Goal: Communication & Community: Answer question/provide support

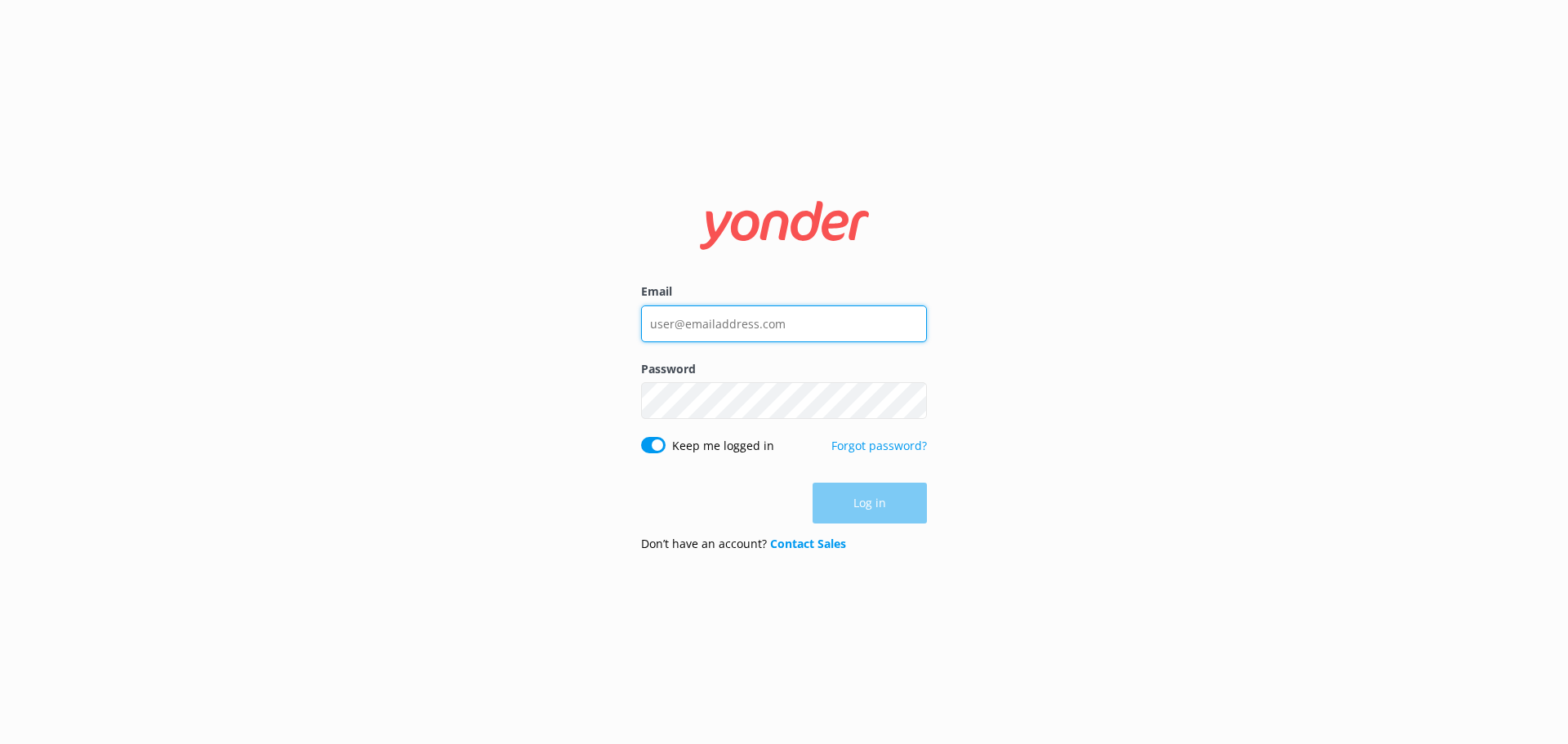
type input "caitlin.mcconchie@wetaworkshop.co.nz"
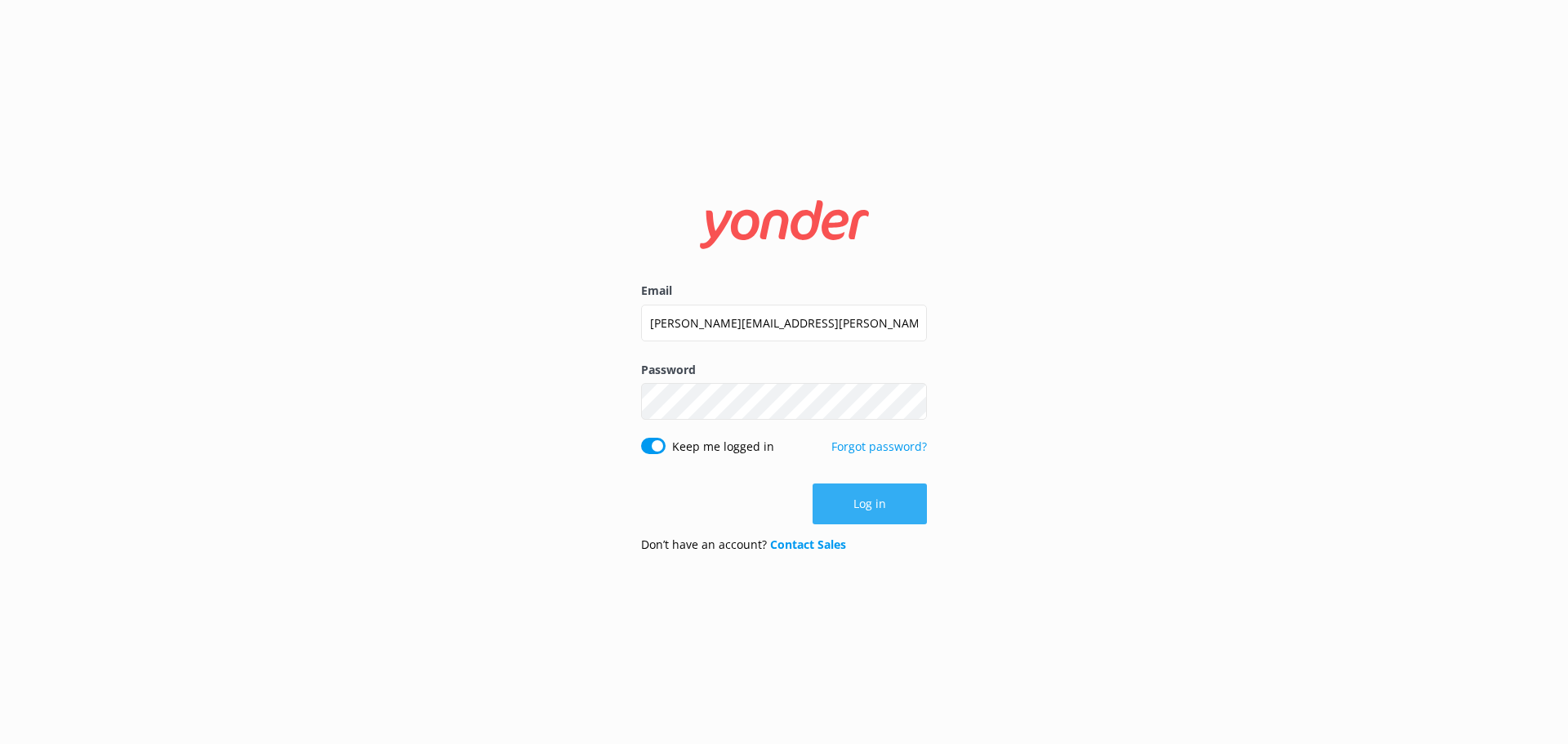
click at [835, 519] on div "Log in" at bounding box center [784, 504] width 286 height 41
click at [842, 510] on button "Log in" at bounding box center [869, 504] width 115 height 41
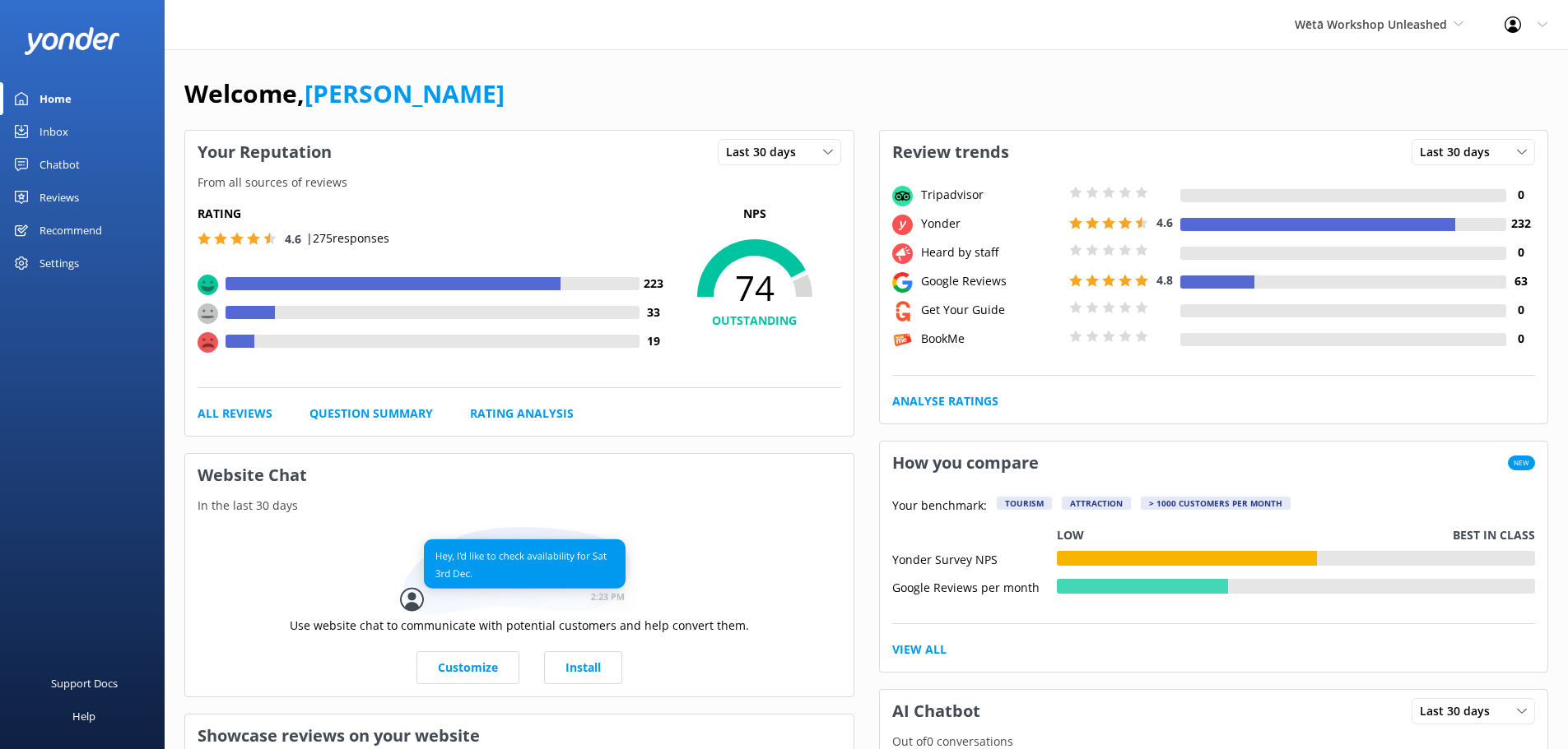
click at [77, 184] on div "Reviews" at bounding box center [59, 197] width 40 height 33
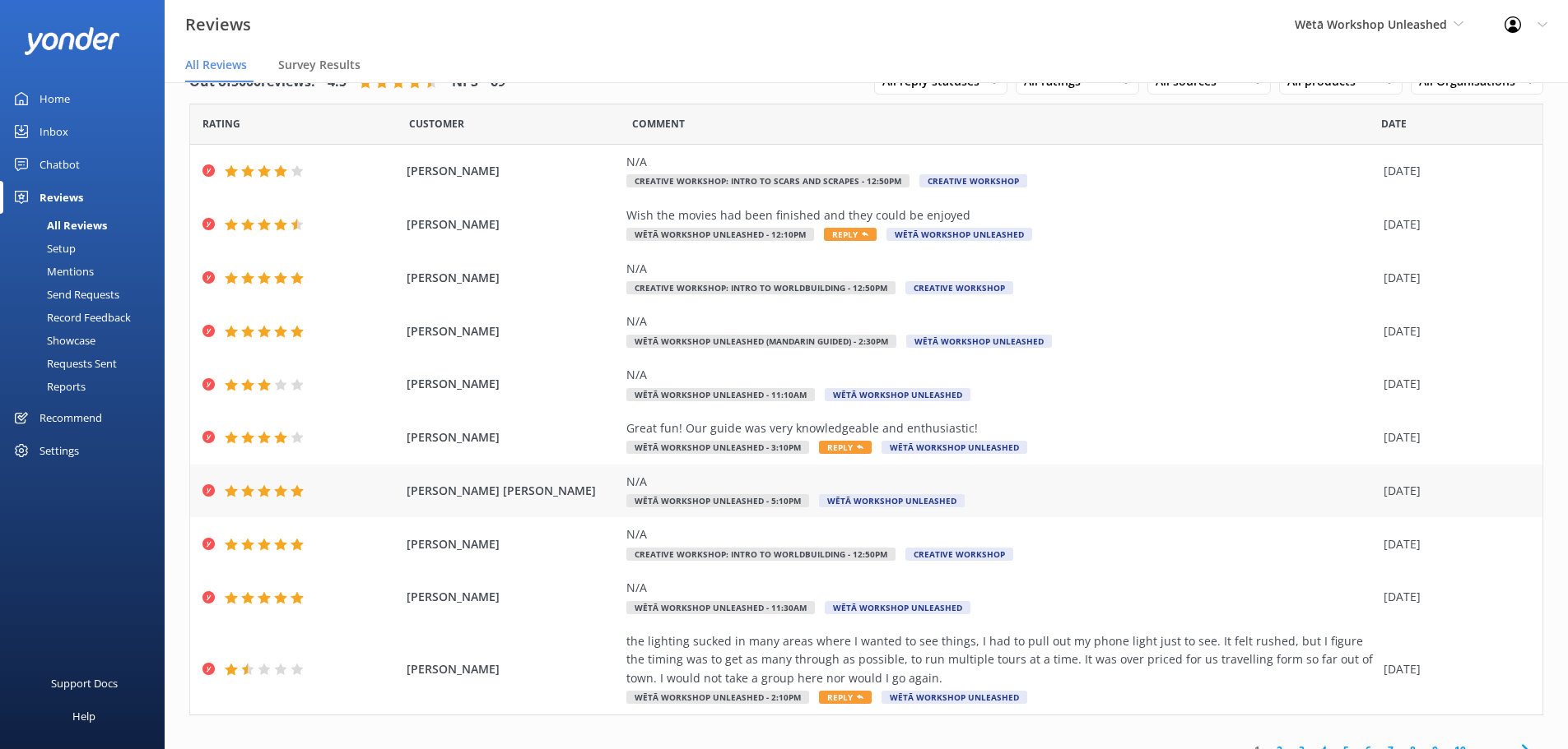
scroll to position [57, 0]
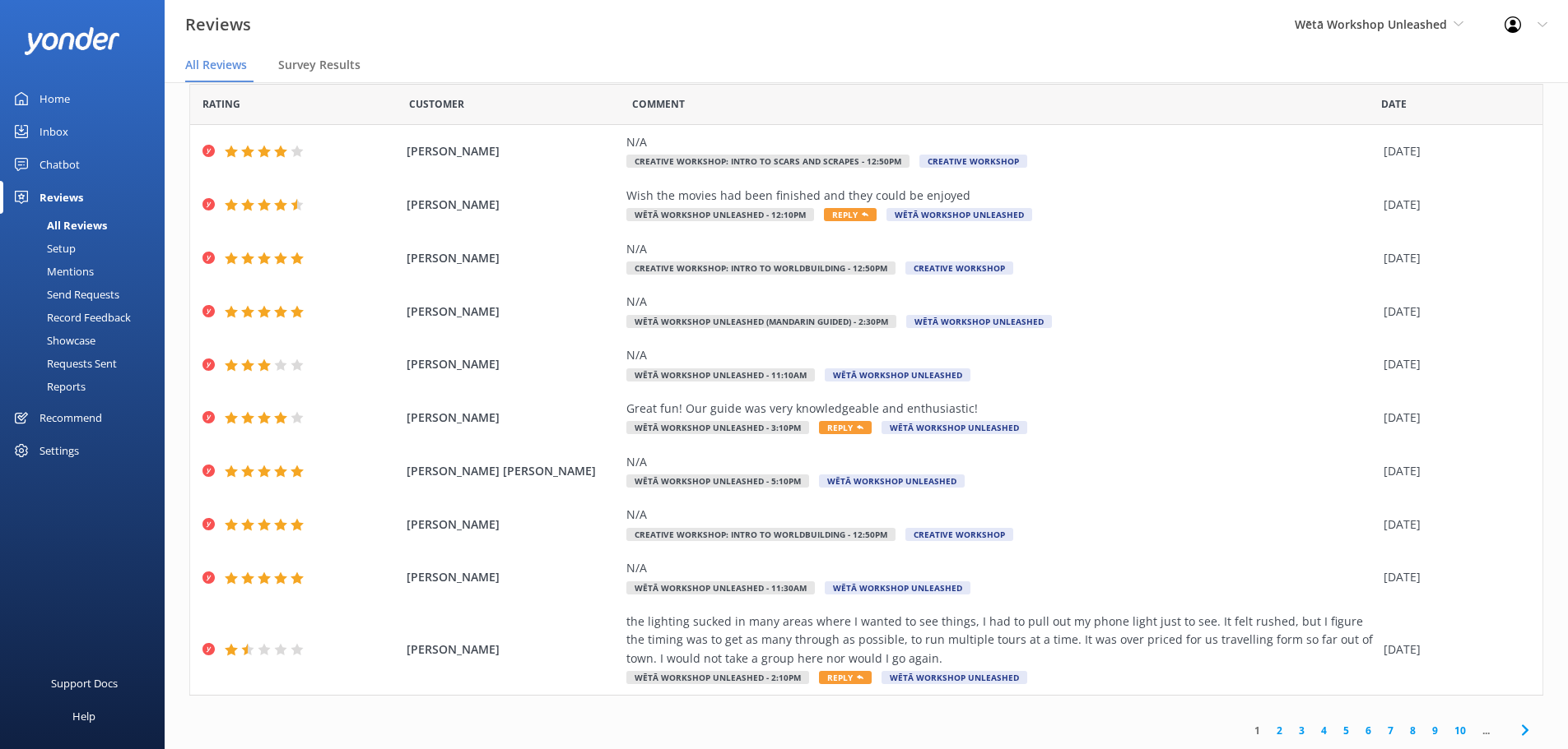
click at [1268, 730] on link "2" at bounding box center [1279, 730] width 22 height 16
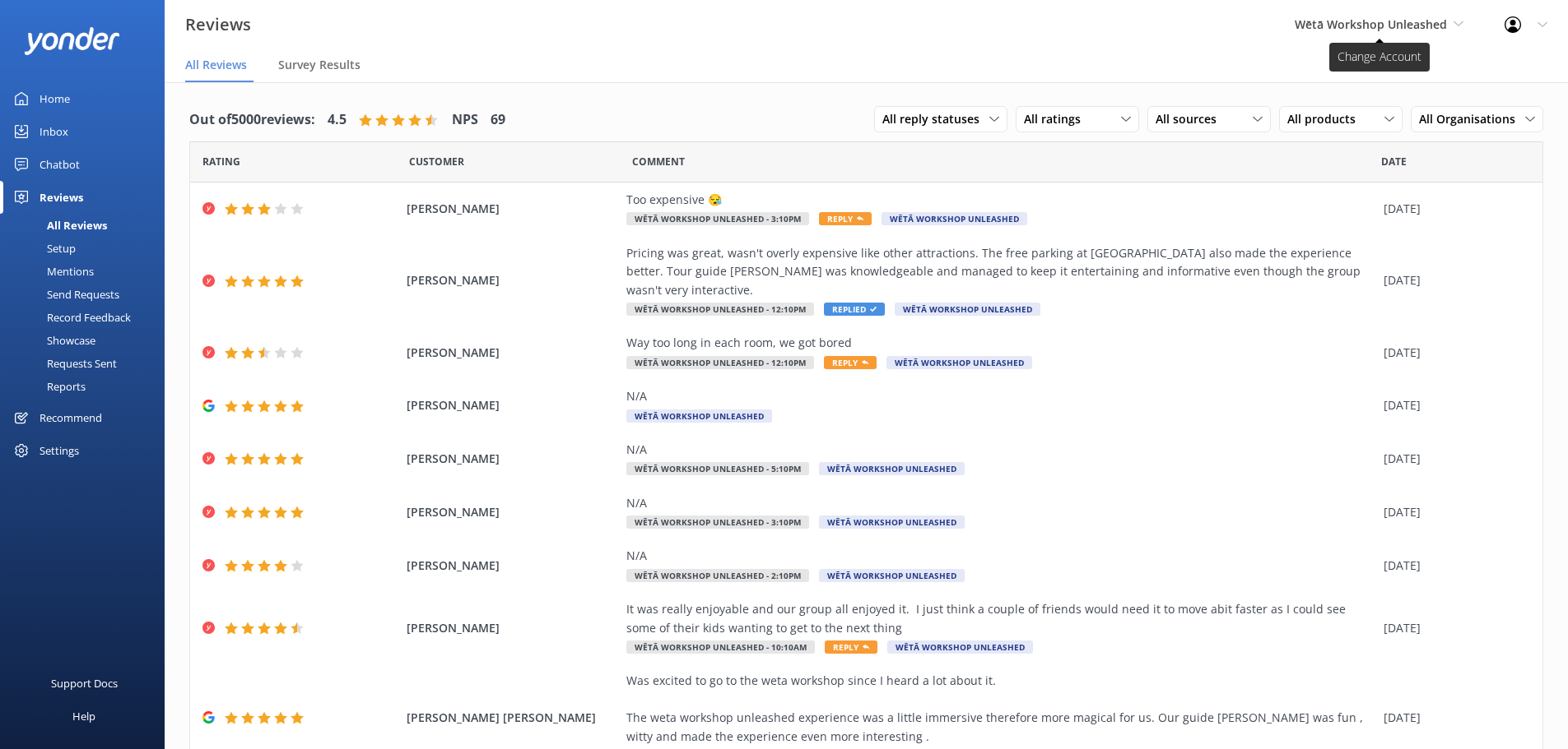
click at [1412, 24] on span "Wētā Workshop Unleashed" at bounding box center [1370, 24] width 153 height 16
click at [1368, 83] on link "Wētā Workshop" at bounding box center [1356, 69] width 164 height 40
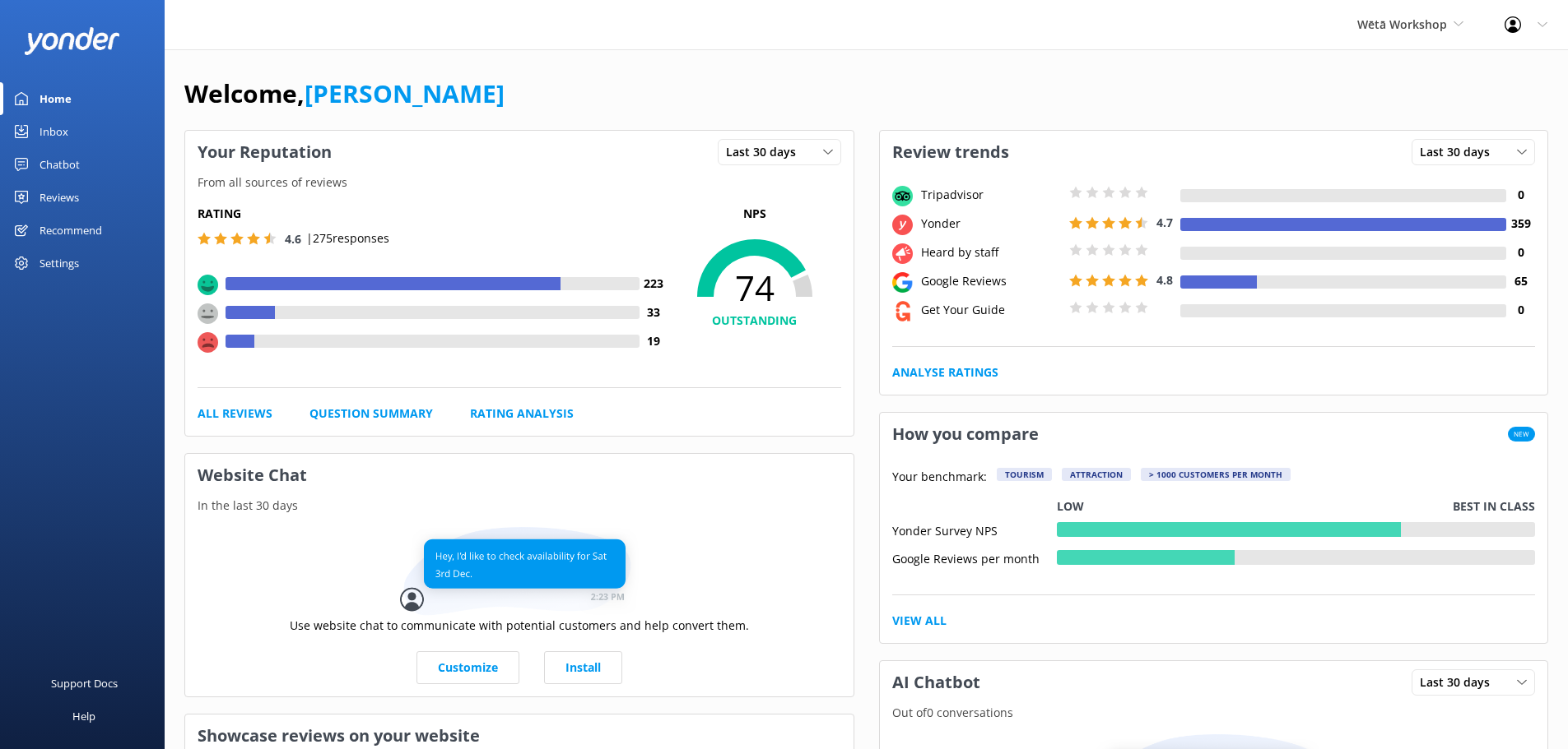
click at [59, 190] on div "Reviews" at bounding box center [59, 197] width 40 height 33
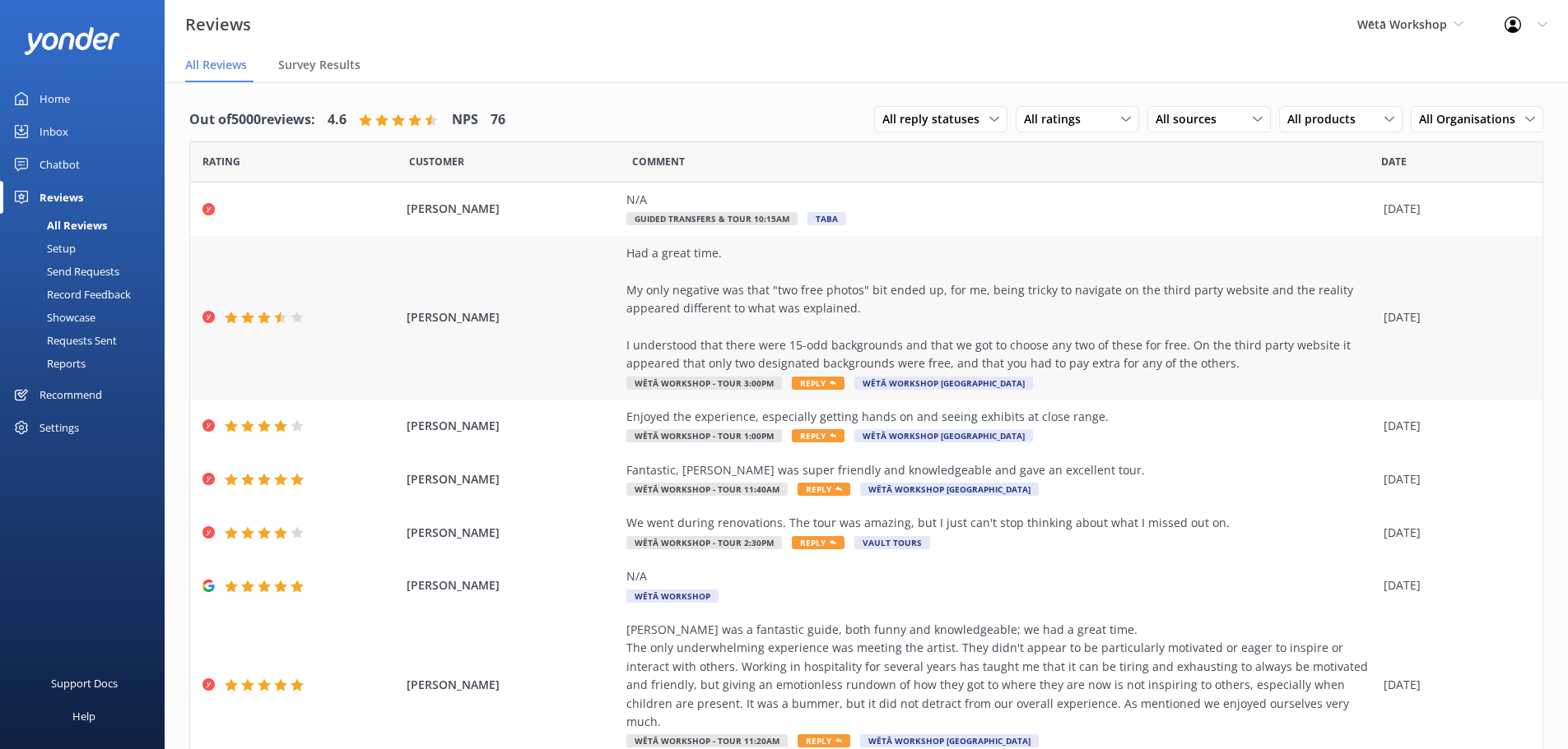
click at [561, 330] on div "BRENDAN MADLEY Had a great time. My only negative was that "two free photos" bi…" at bounding box center [866, 318] width 1352 height 163
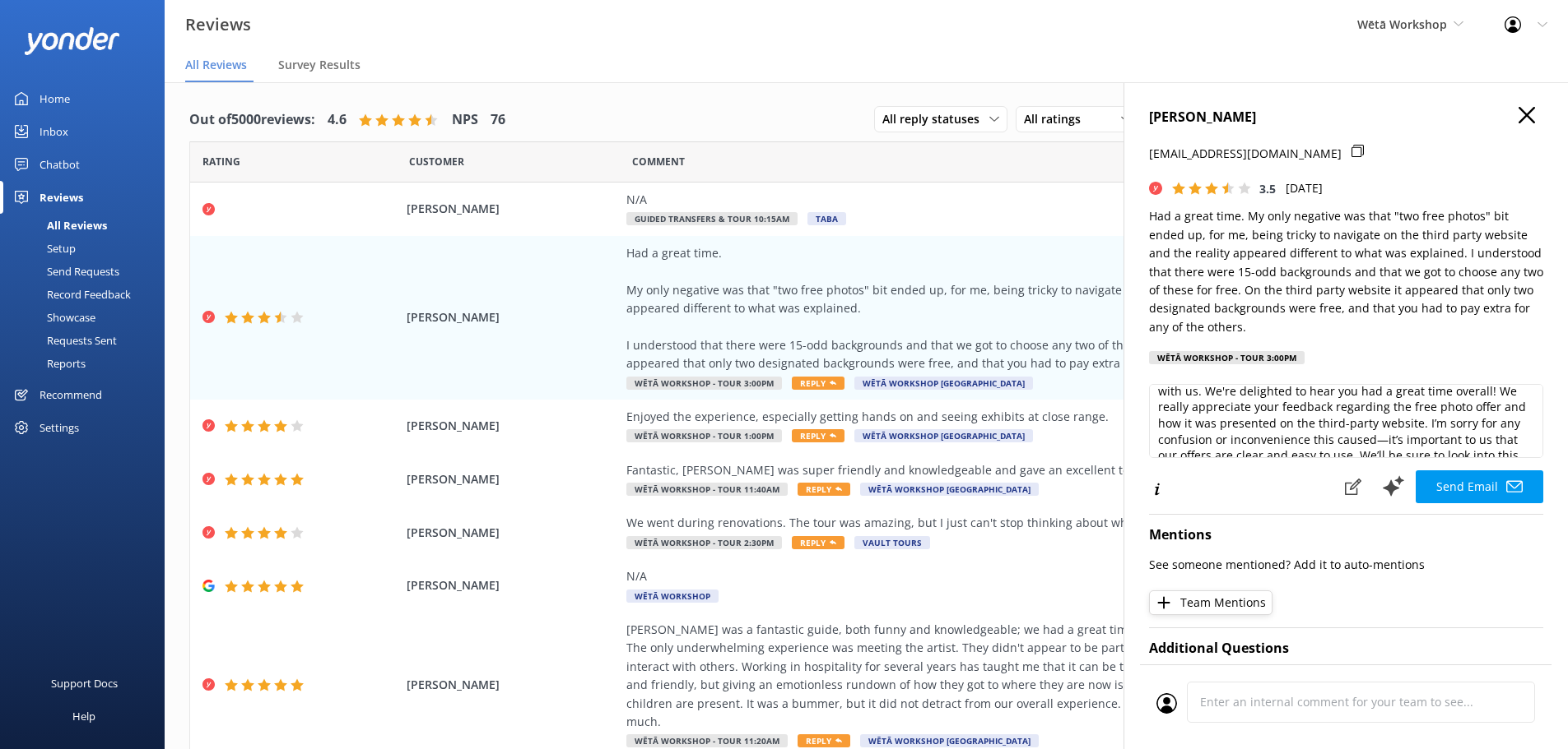
scroll to position [83, 0]
click at [1420, 420] on textarea "Kia ora Brendan, Thank you so much for taking the time to share your experience…" at bounding box center [1346, 421] width 395 height 74
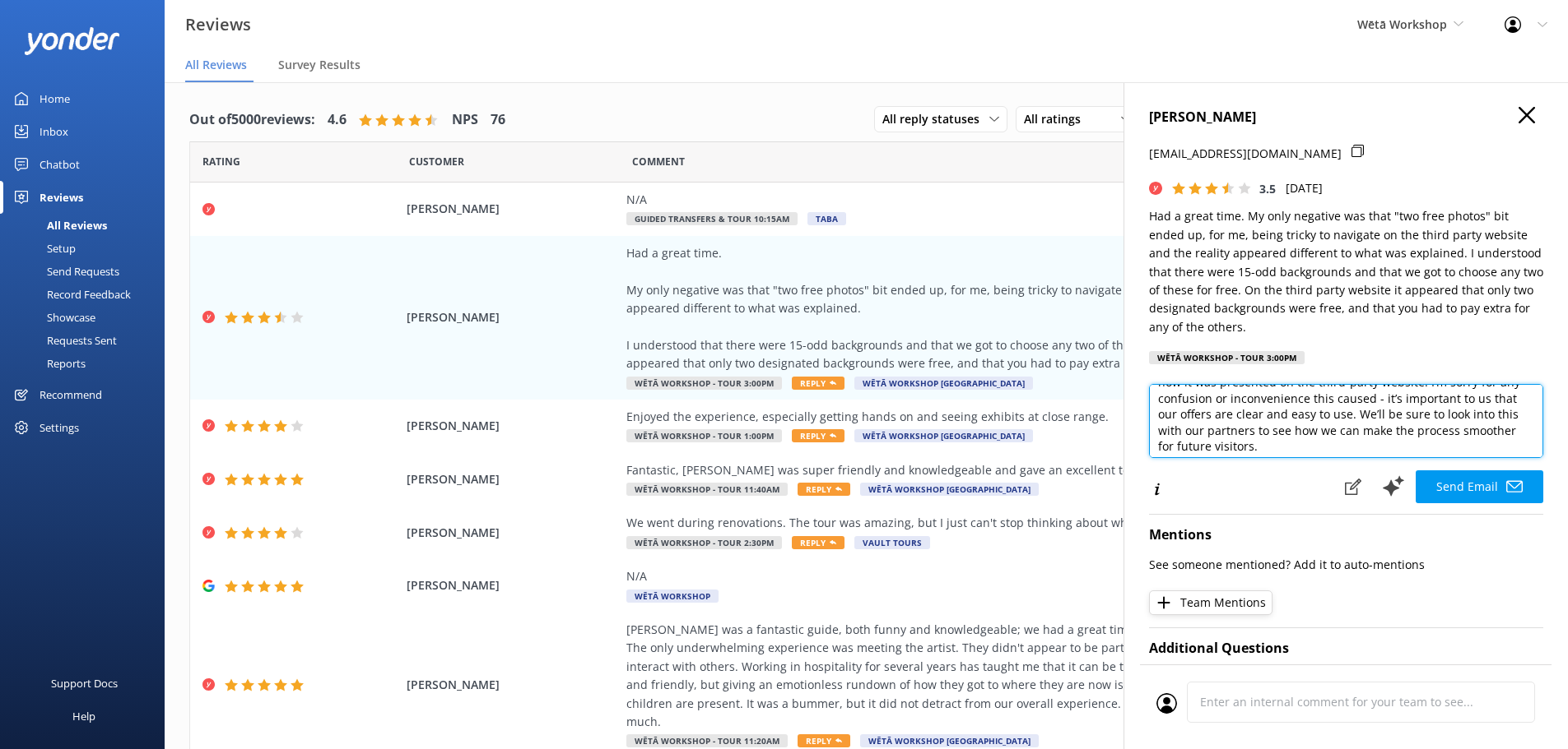
click at [1307, 436] on textarea "Kia ora Brendan, Thank you so much for taking the time to share your experience…" at bounding box center [1346, 421] width 395 height 74
click at [1298, 431] on textarea "Kia ora Brendan, Thank you so much for taking the time to share your experience…" at bounding box center [1346, 421] width 395 height 74
click at [1206, 431] on textarea "Kia ora Brendan, Thank you so much for taking the time to share your experience…" at bounding box center [1346, 421] width 395 height 74
drag, startPoint x: 1206, startPoint y: 431, endPoint x: 1297, endPoint y: 431, distance: 91.0
click at [1325, 440] on textarea "Kia ora Brendan, Thank you so much for taking the time to share your experience…" at bounding box center [1346, 421] width 395 height 74
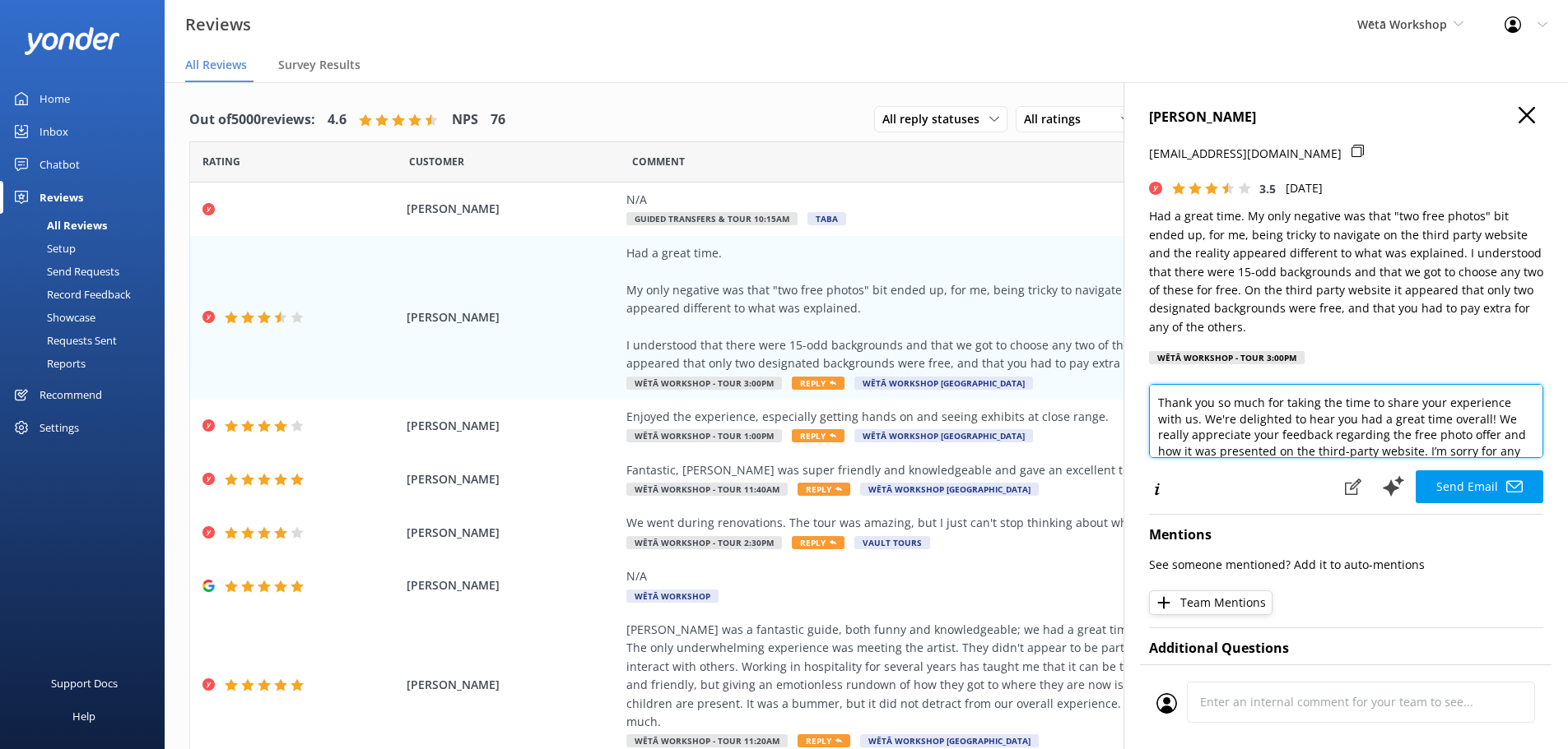
scroll to position [0, 0]
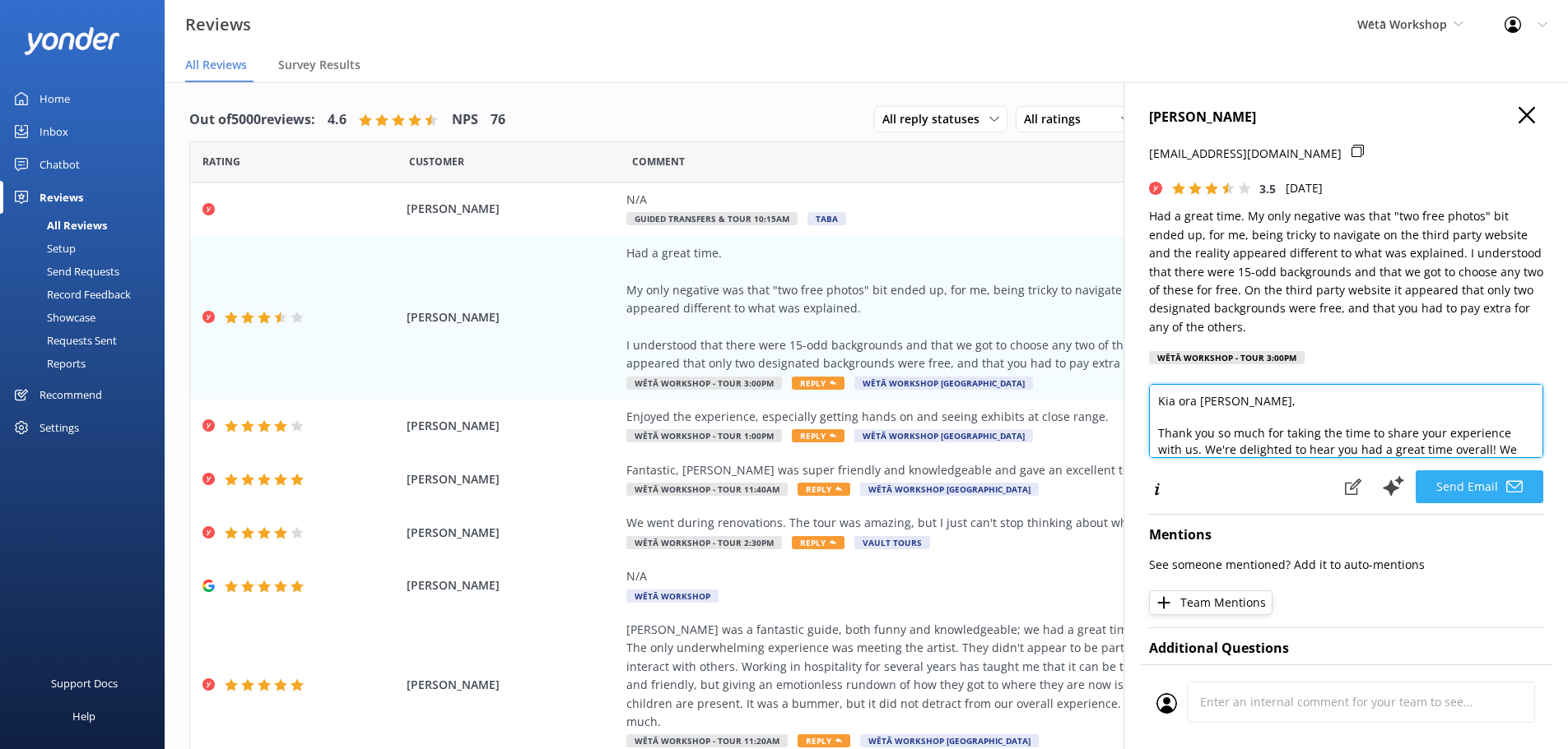
type textarea "Kia ora Brendan, Thank you so much for taking the time to share your experience…"
click at [1483, 490] on button "Send Email" at bounding box center [1479, 486] width 127 height 33
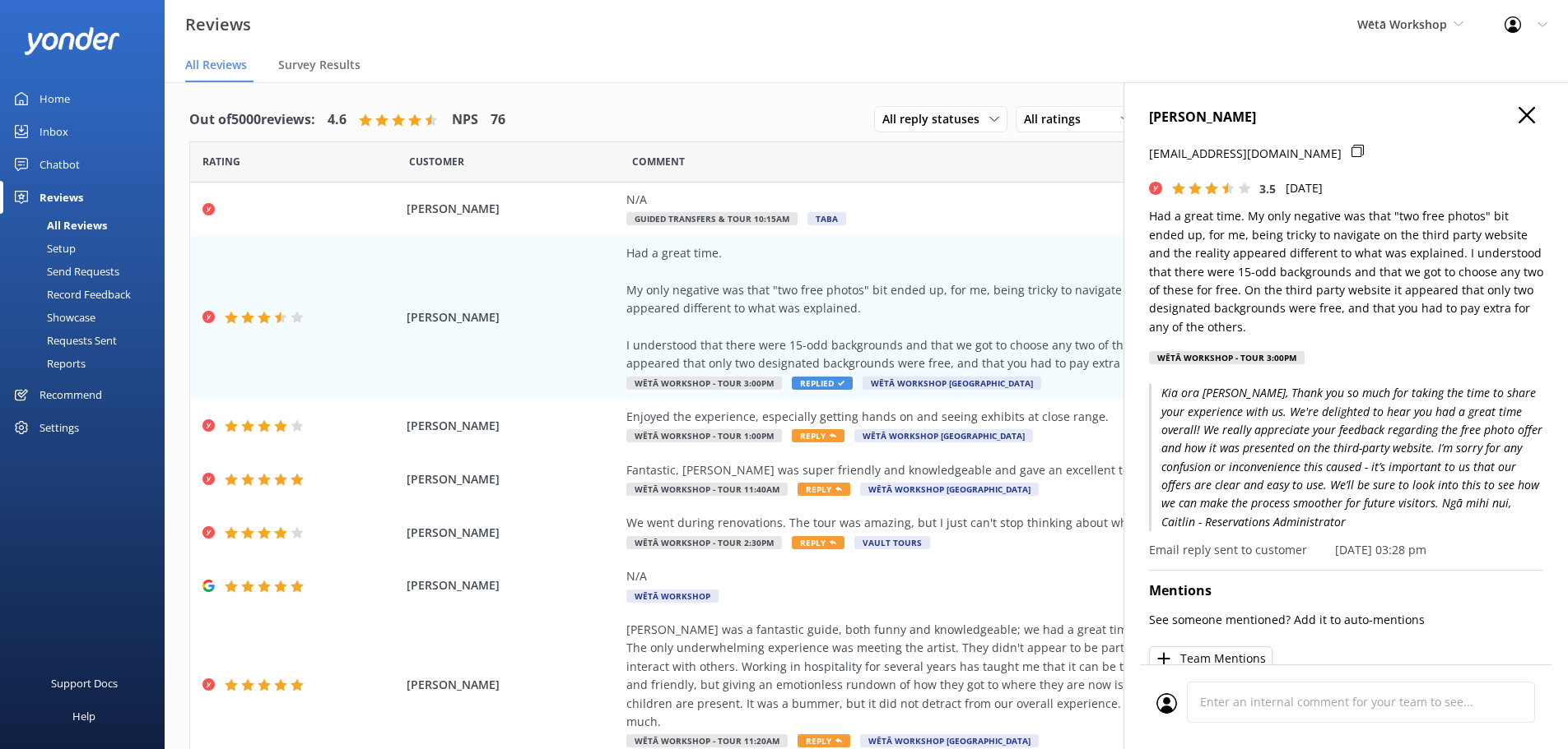
click at [1518, 111] on use at bounding box center [1527, 115] width 17 height 17
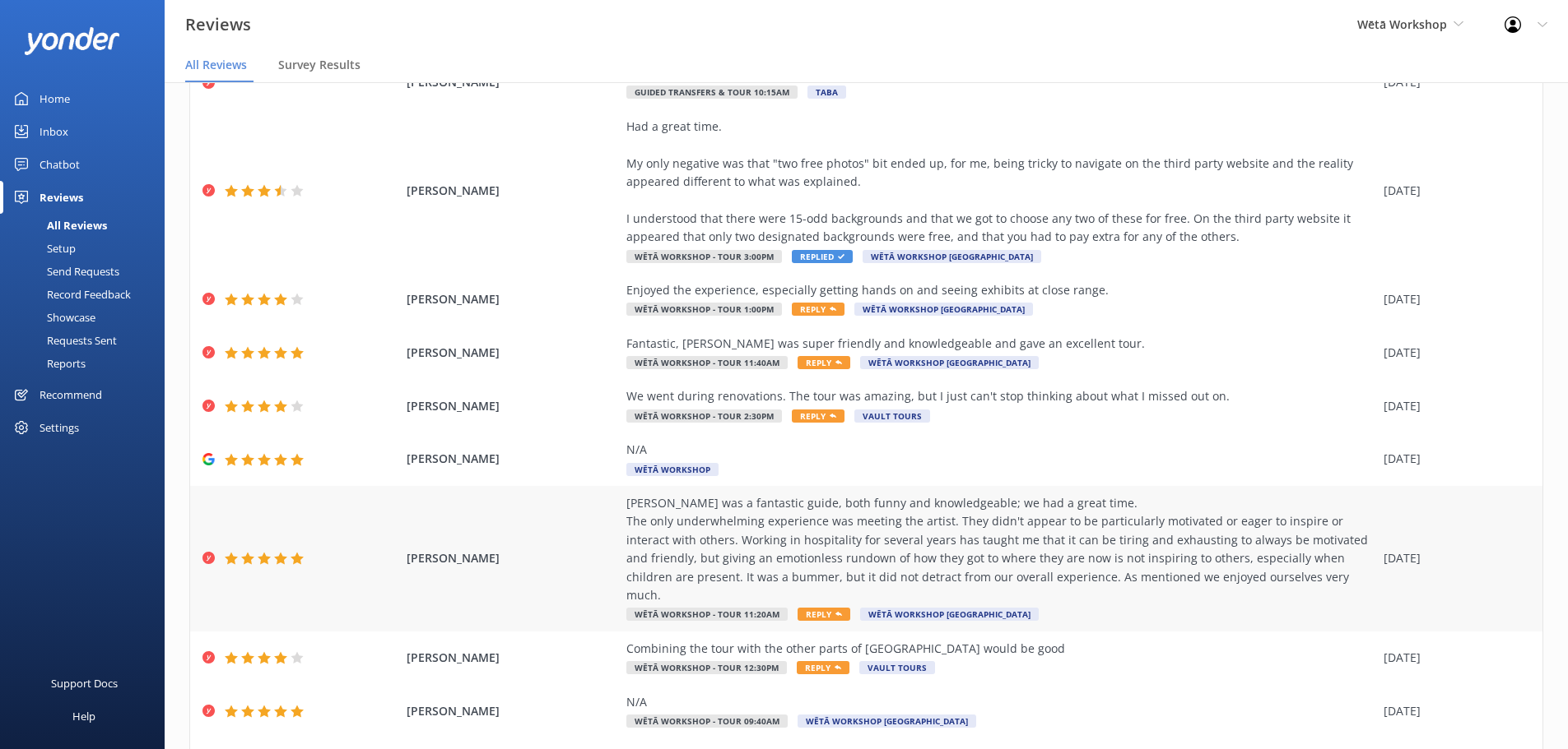
scroll to position [164, 0]
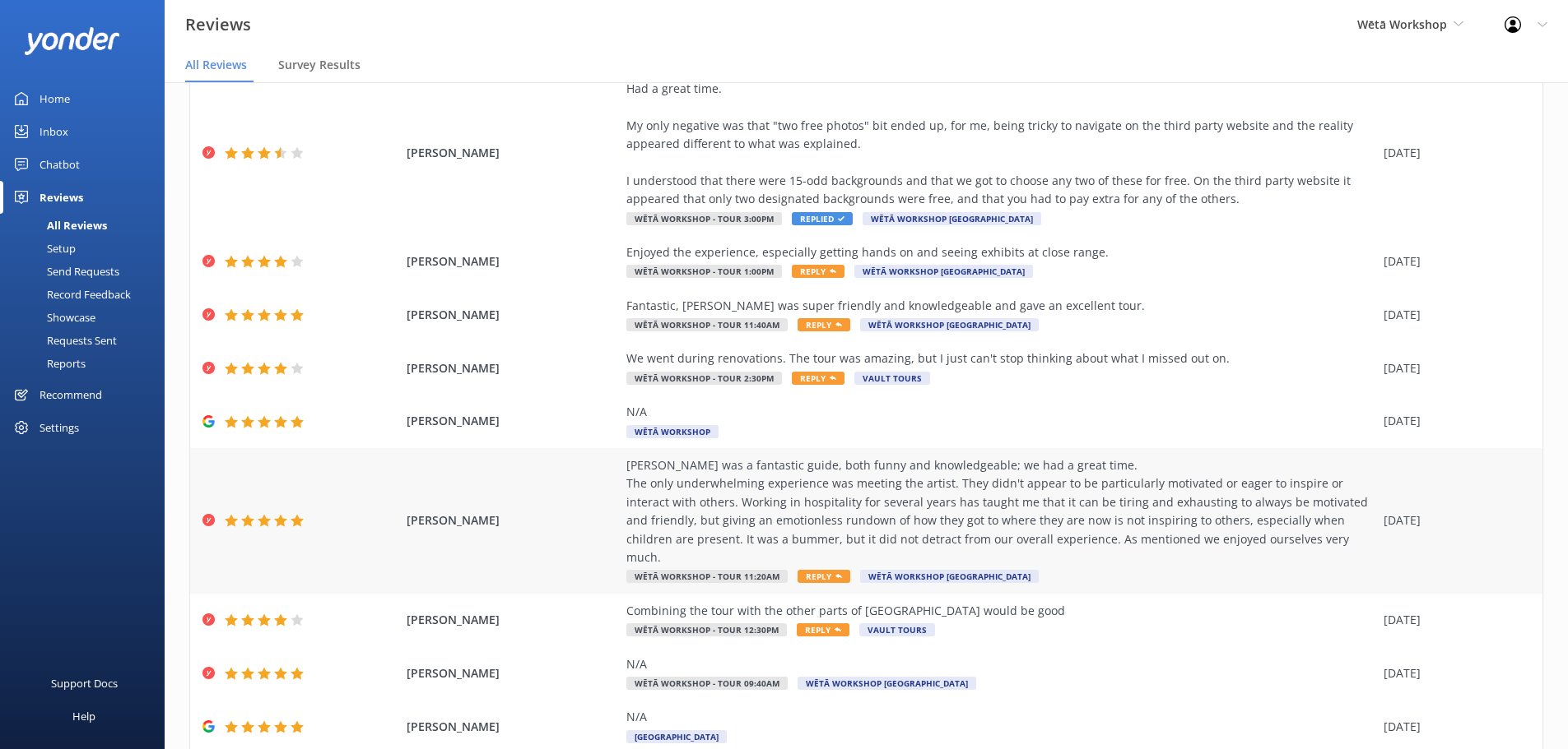
click at [1001, 527] on div "[PERSON_NAME] was a fantastic guide, both funny and knowledgeable; we had a gre…" at bounding box center [1001, 511] width 749 height 110
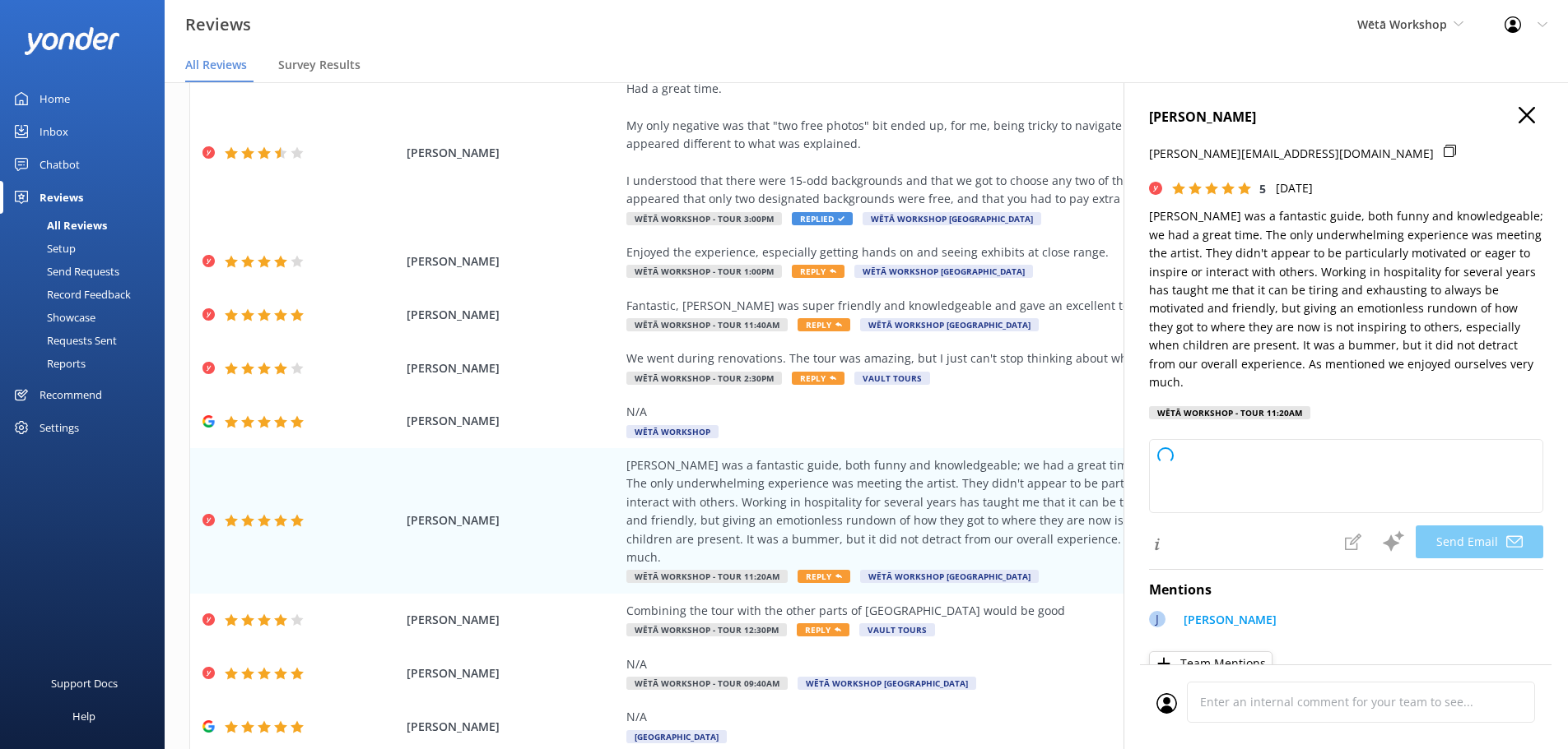
type textarea "Kia ora Tamara, Thank you so much for your thoughtful feedback and for giving u…"
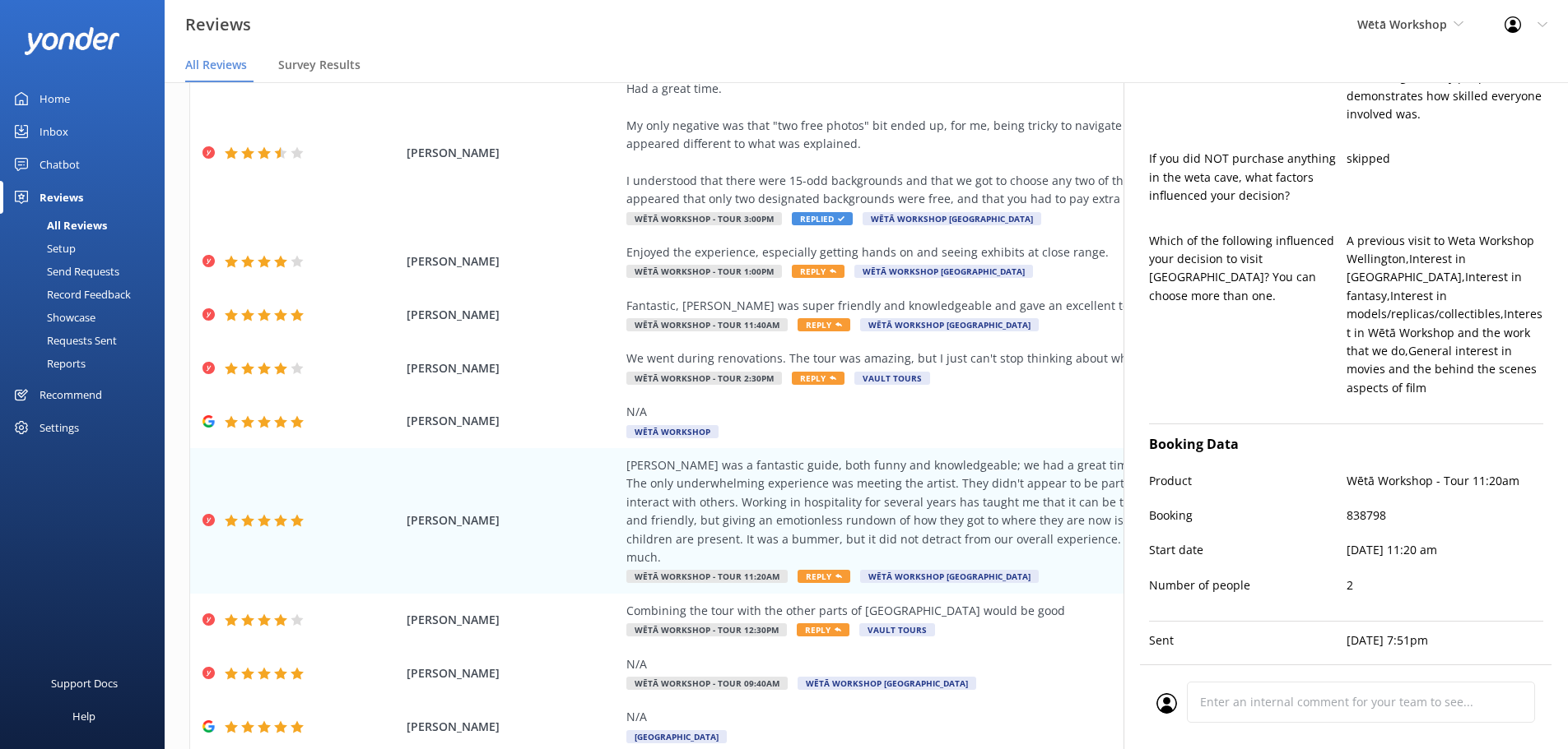
scroll to position [1129, 0]
drag, startPoint x: 1388, startPoint y: 476, endPoint x: 1324, endPoint y: 473, distance: 64.1
click at [1324, 503] on div "Booking 838798" at bounding box center [1346, 520] width 395 height 35
click at [1327, 468] on div "Product Wētā Workshop - Tour 11:20am" at bounding box center [1346, 485] width 395 height 35
drag, startPoint x: 1373, startPoint y: 517, endPoint x: 1393, endPoint y: 514, distance: 20.2
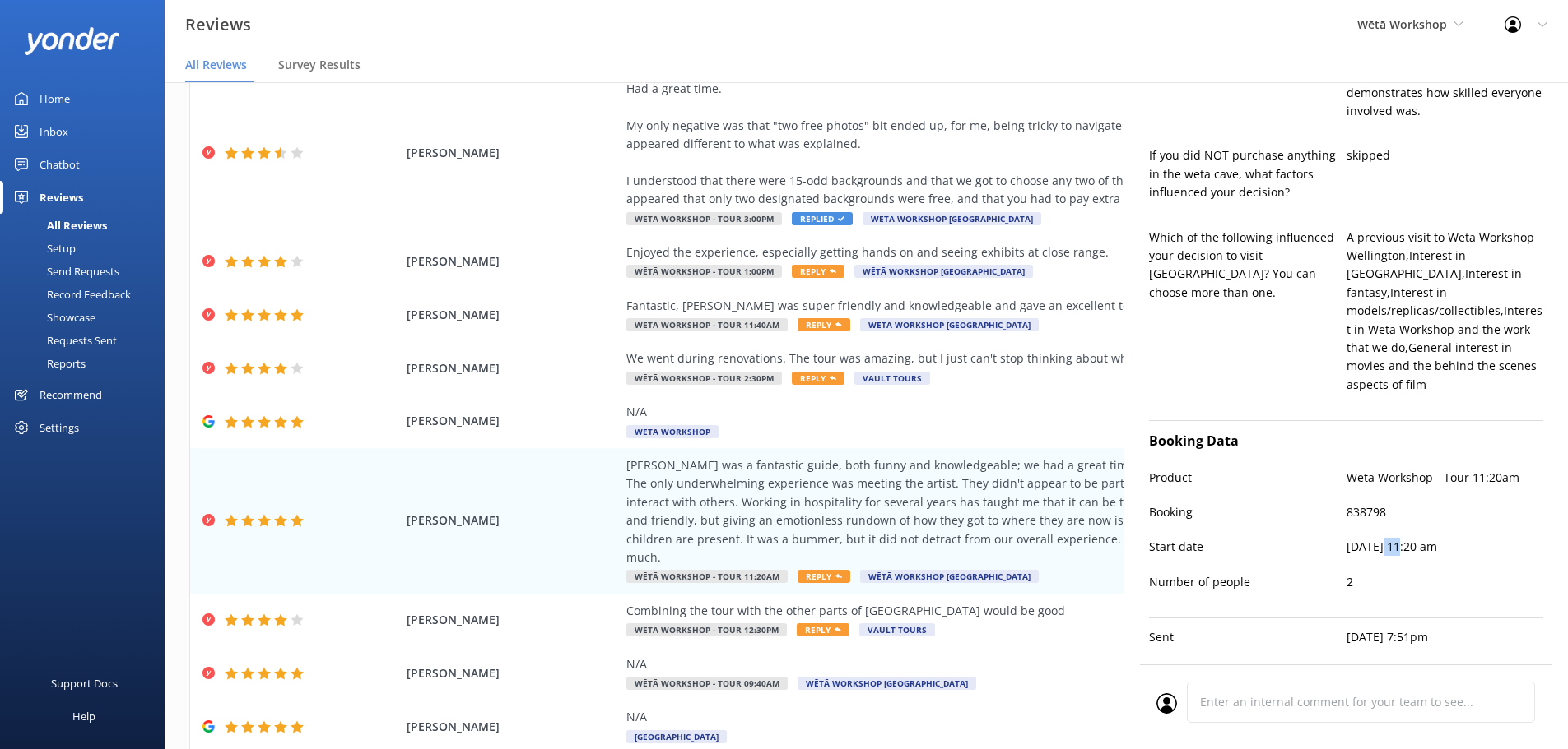
click at [1393, 538] on p "[DATE] 11:20 am" at bounding box center [1445, 546] width 197 height 18
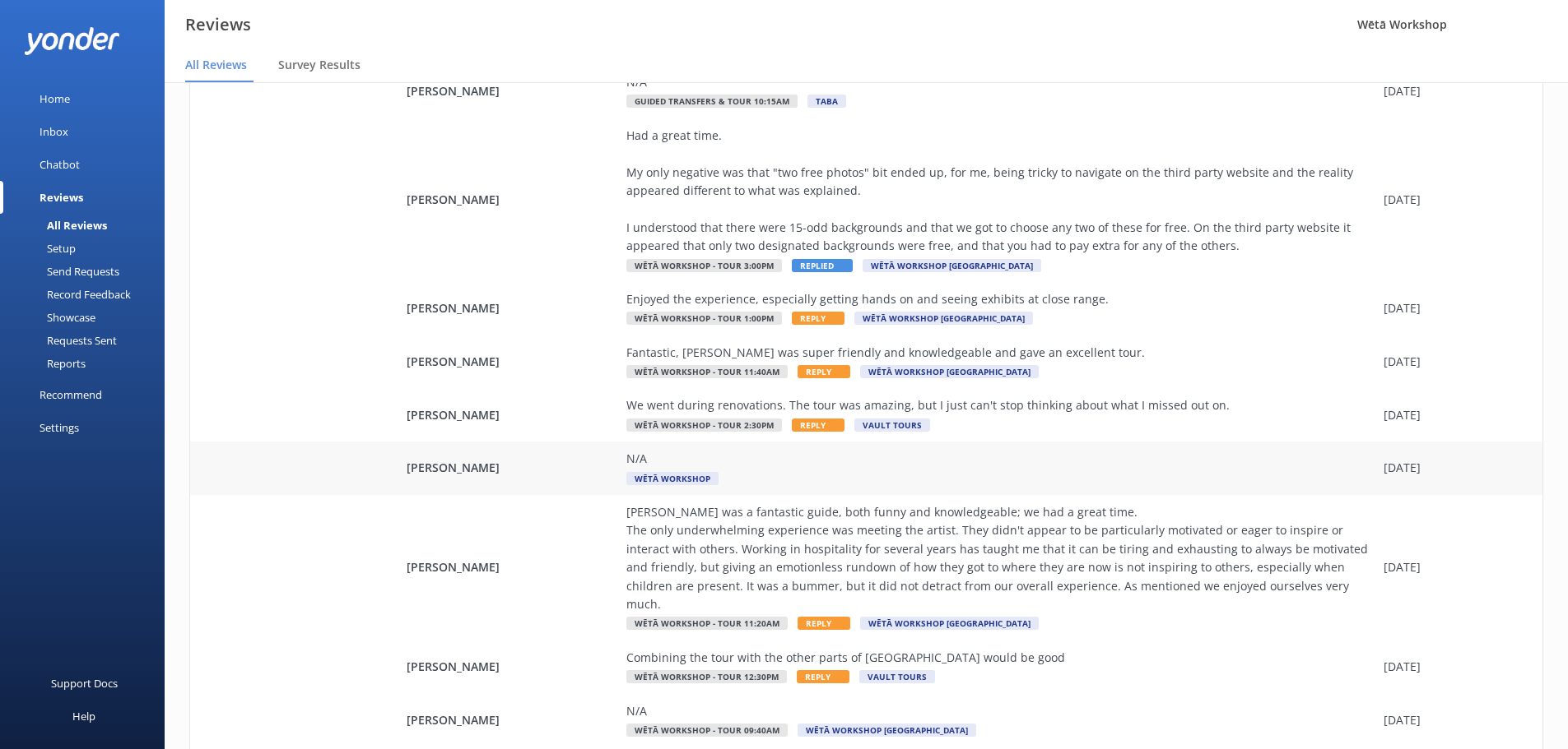
scroll to position [205, 0]
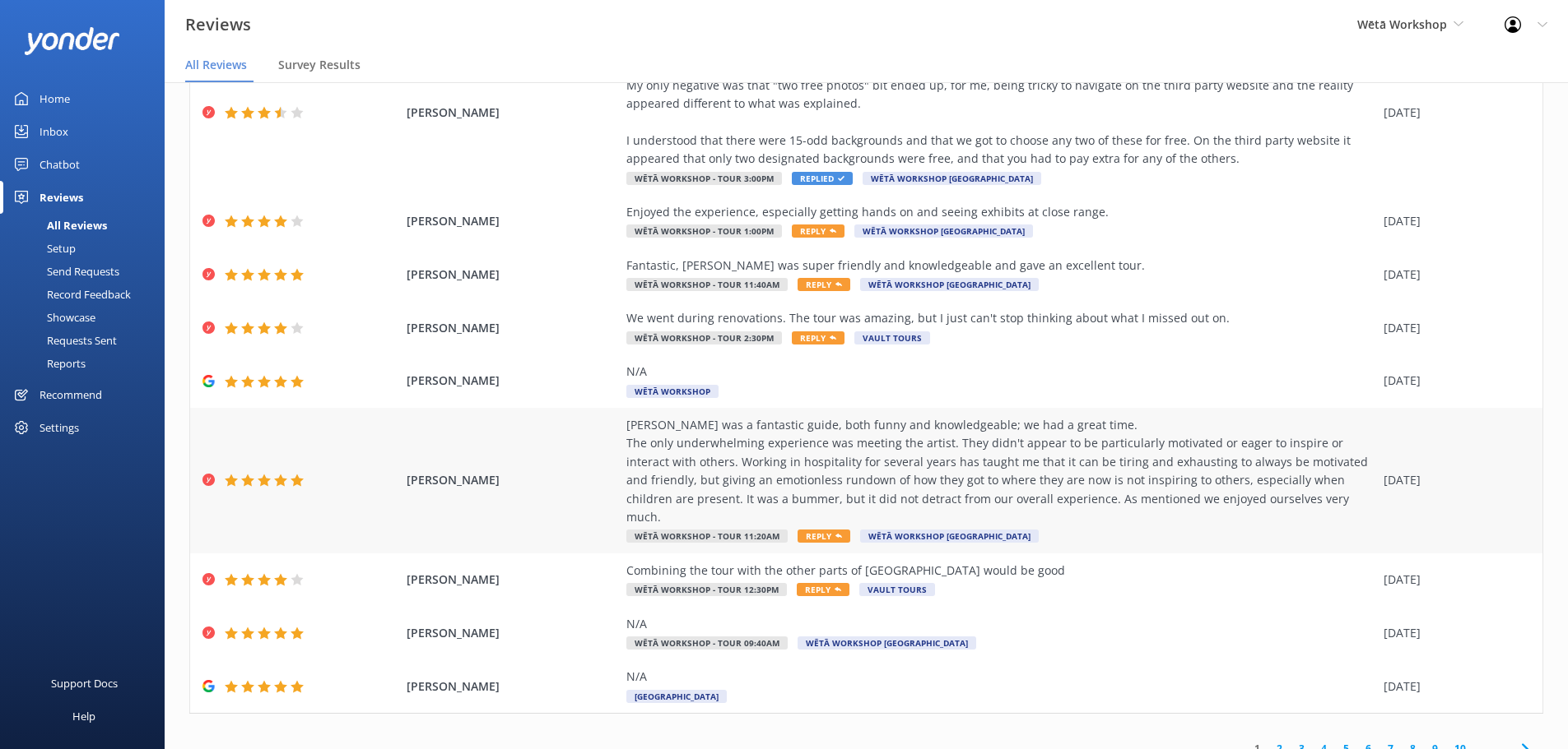
click at [710, 474] on div "[PERSON_NAME] was a fantastic guide, both funny and knowledgeable; we had a gre…" at bounding box center [1001, 471] width 749 height 110
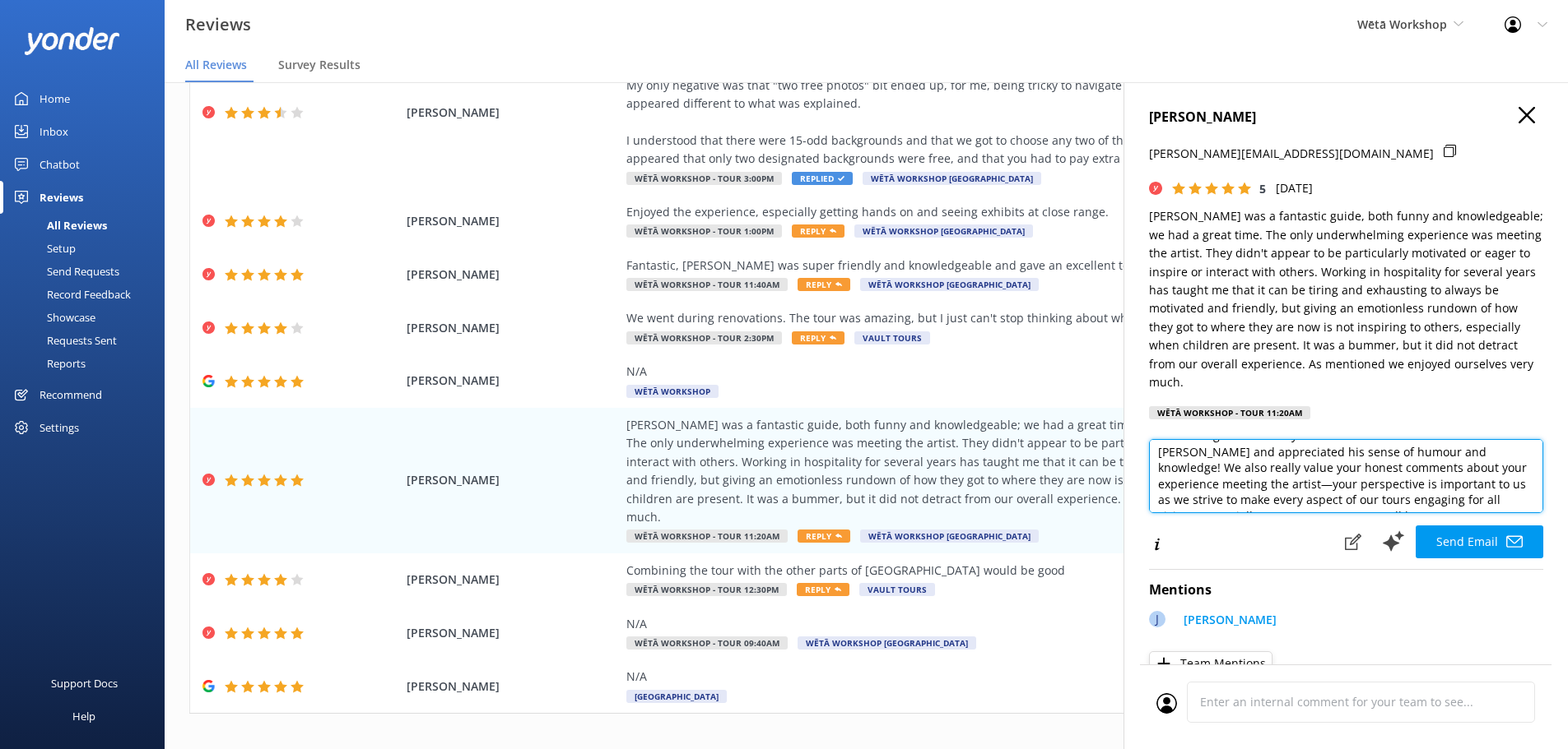
scroll to position [73, 0]
drag, startPoint x: 1404, startPoint y: 462, endPoint x: 1185, endPoint y: 464, distance: 219.0
click at [1185, 464] on textarea "Kia ora [PERSON_NAME], Thank you so much for taking the time to share your feed…" at bounding box center [1346, 476] width 395 height 74
click at [1427, 439] on textarea "Kia ora [PERSON_NAME], Thank you so much for taking the time to share your feed…" at bounding box center [1346, 476] width 395 height 74
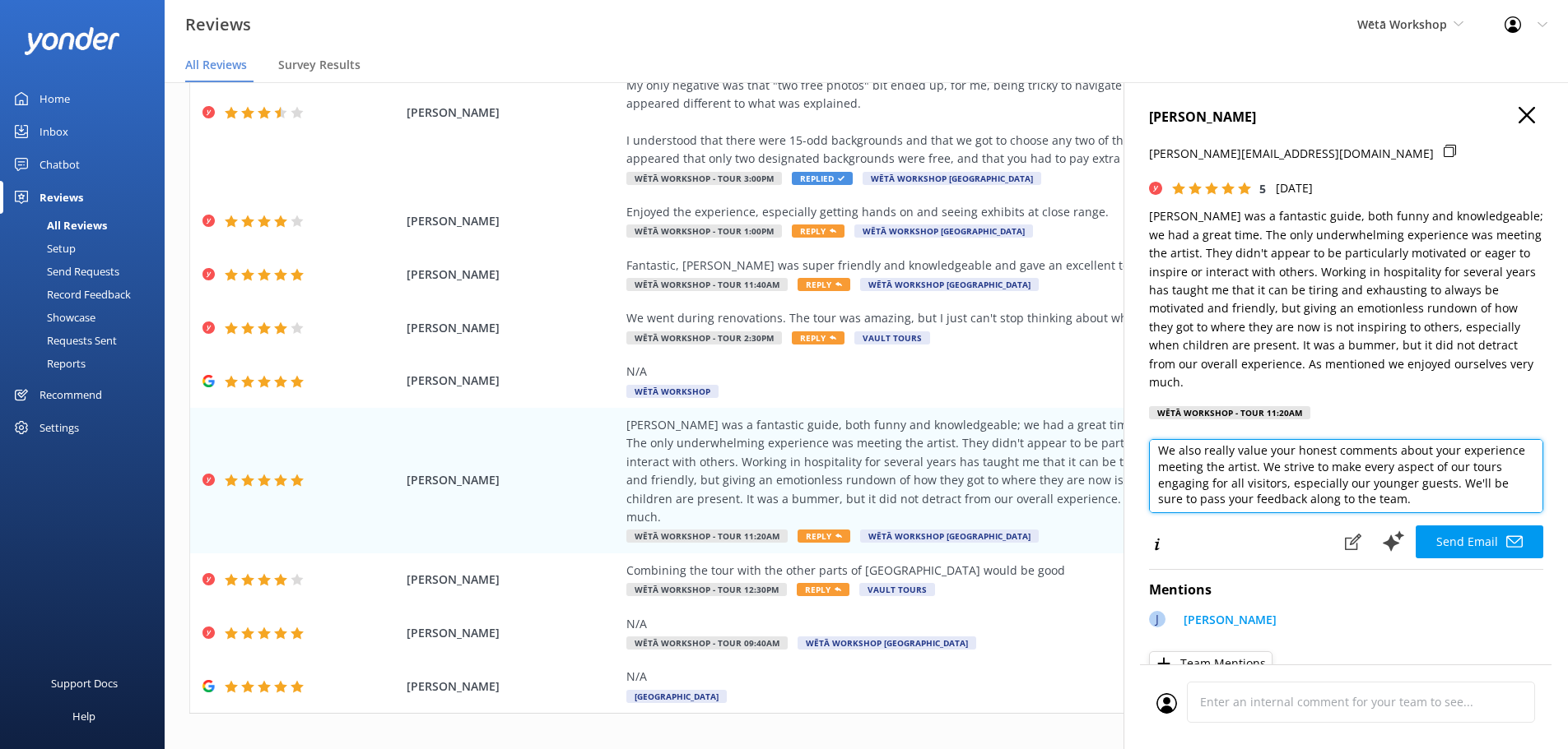
click at [1507, 450] on textarea "Kia ora [PERSON_NAME], Thank you so much for taking the time to share your feed…" at bounding box center [1346, 476] width 395 height 74
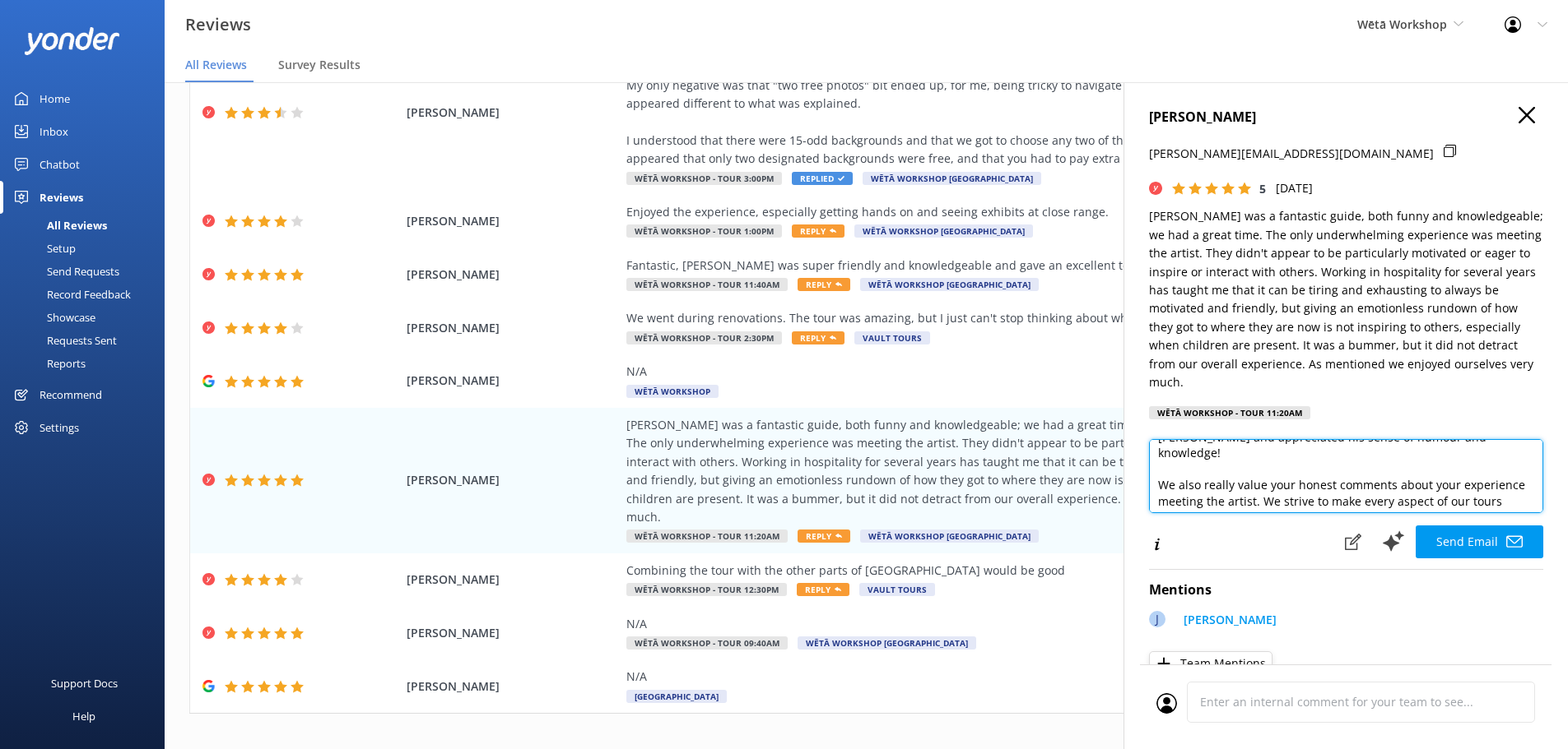
scroll to position [169, 0]
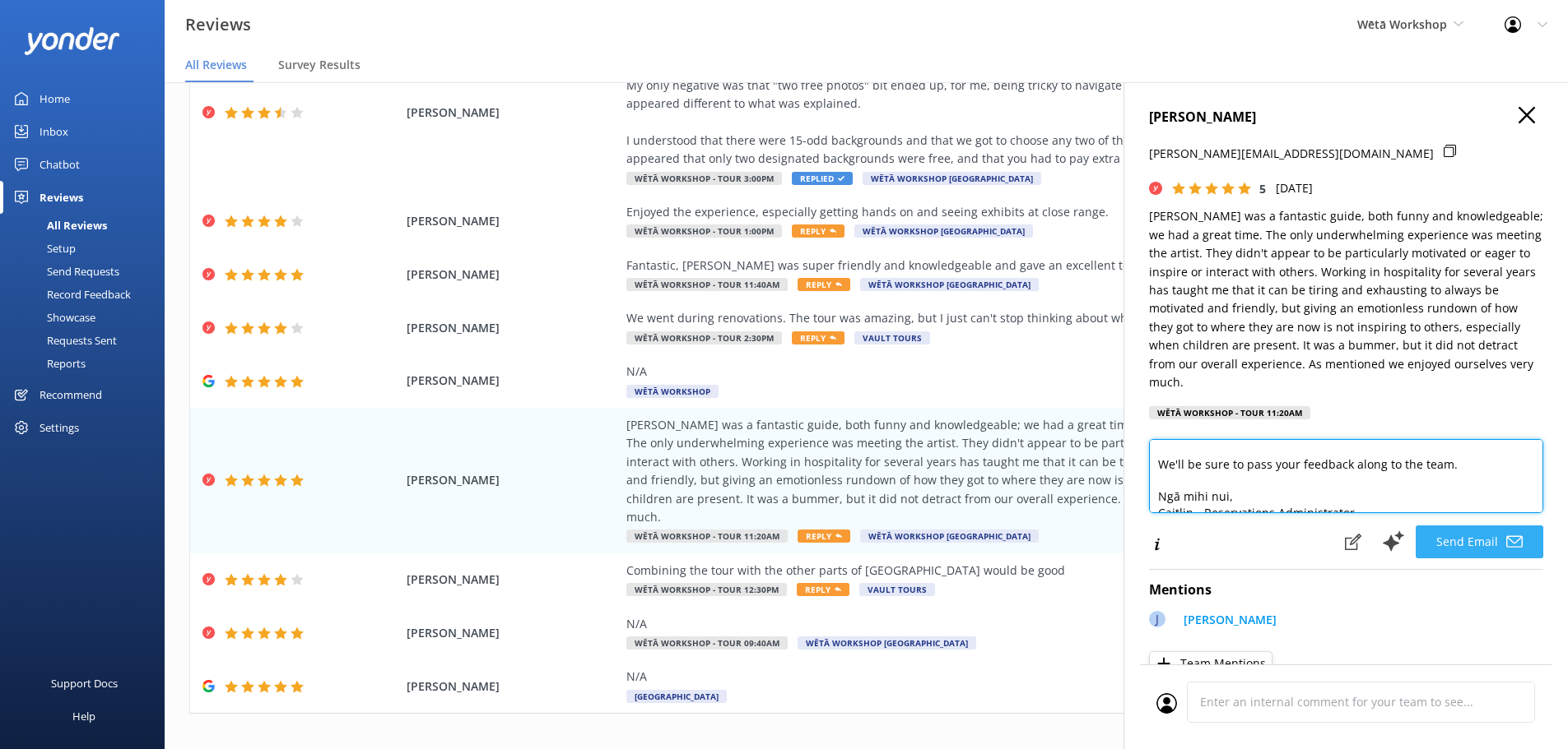
type textarea "Kia ora [PERSON_NAME], Thank you so much for taking the time to share your feed…"
click at [1459, 529] on button "Send Email" at bounding box center [1479, 542] width 127 height 33
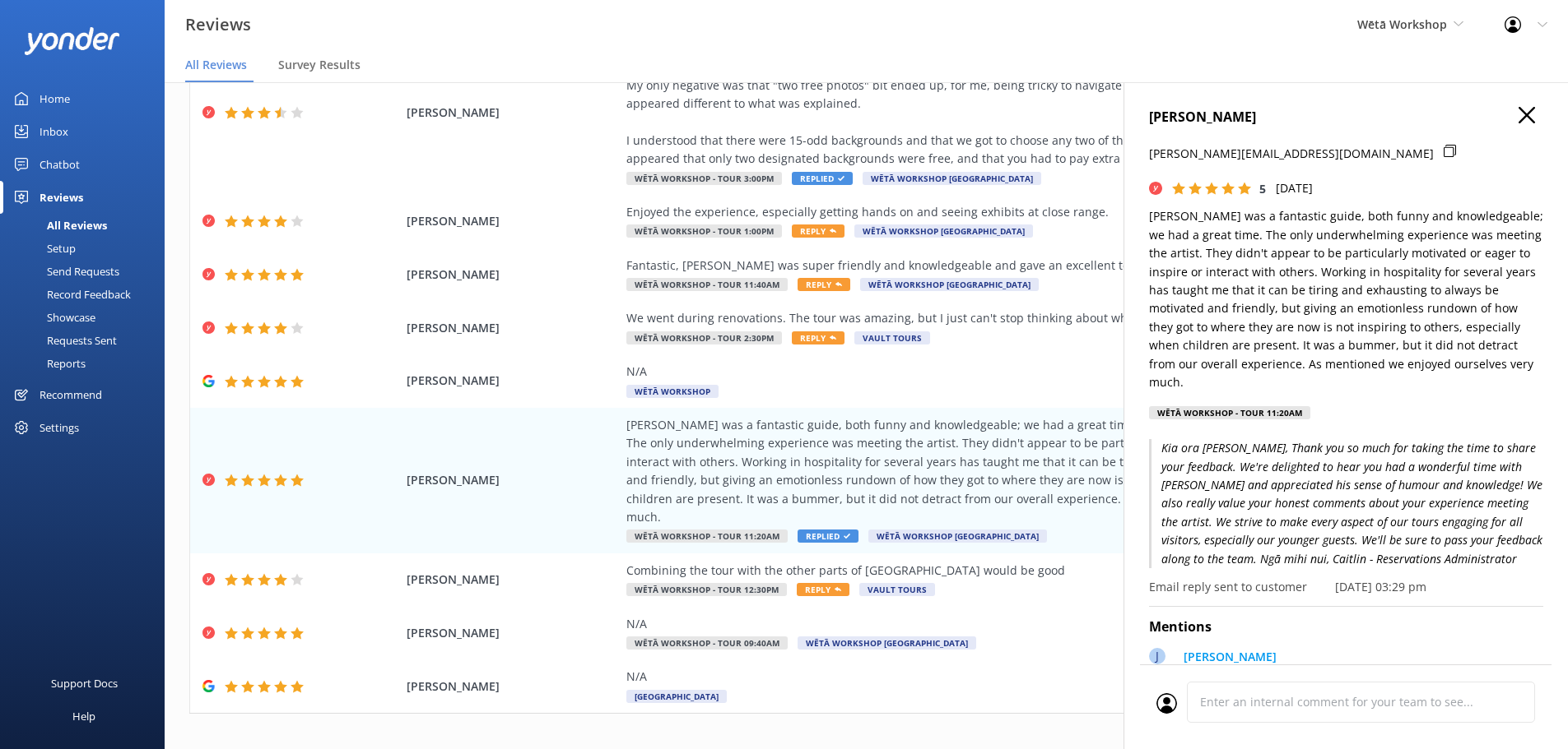
click at [1521, 120] on icon at bounding box center [1527, 115] width 17 height 17
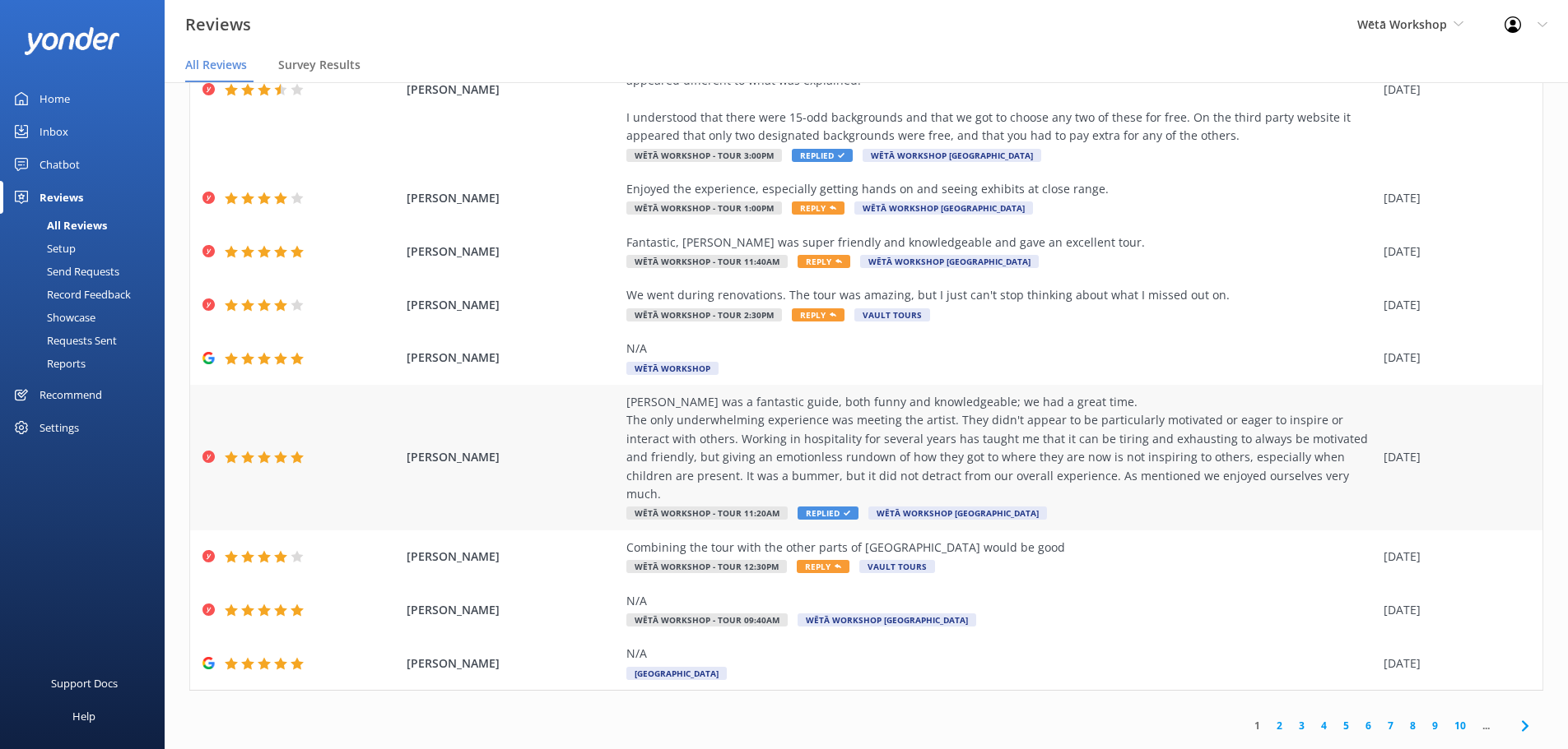
scroll to position [33, 0]
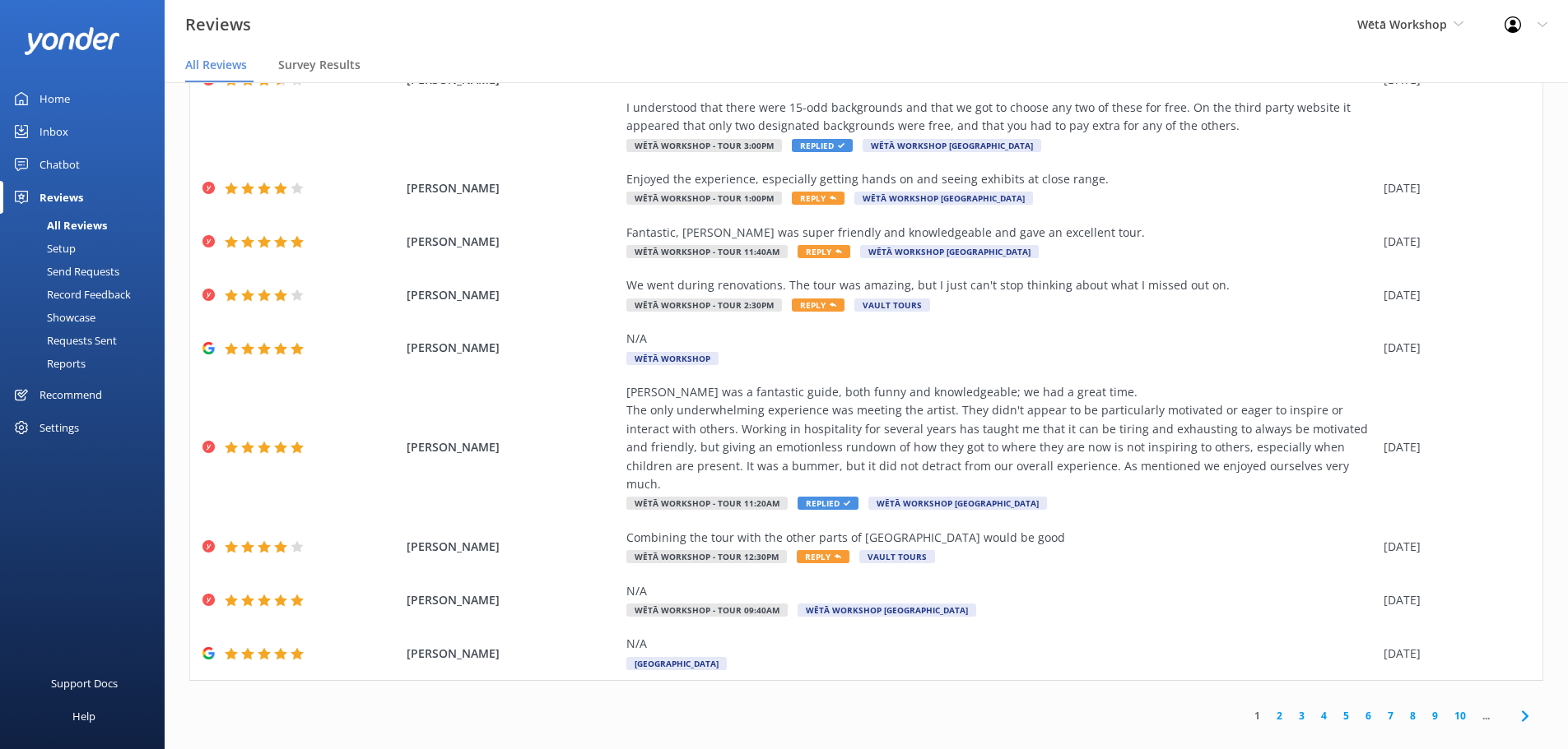
click at [1268, 708] on link "2" at bounding box center [1279, 715] width 22 height 16
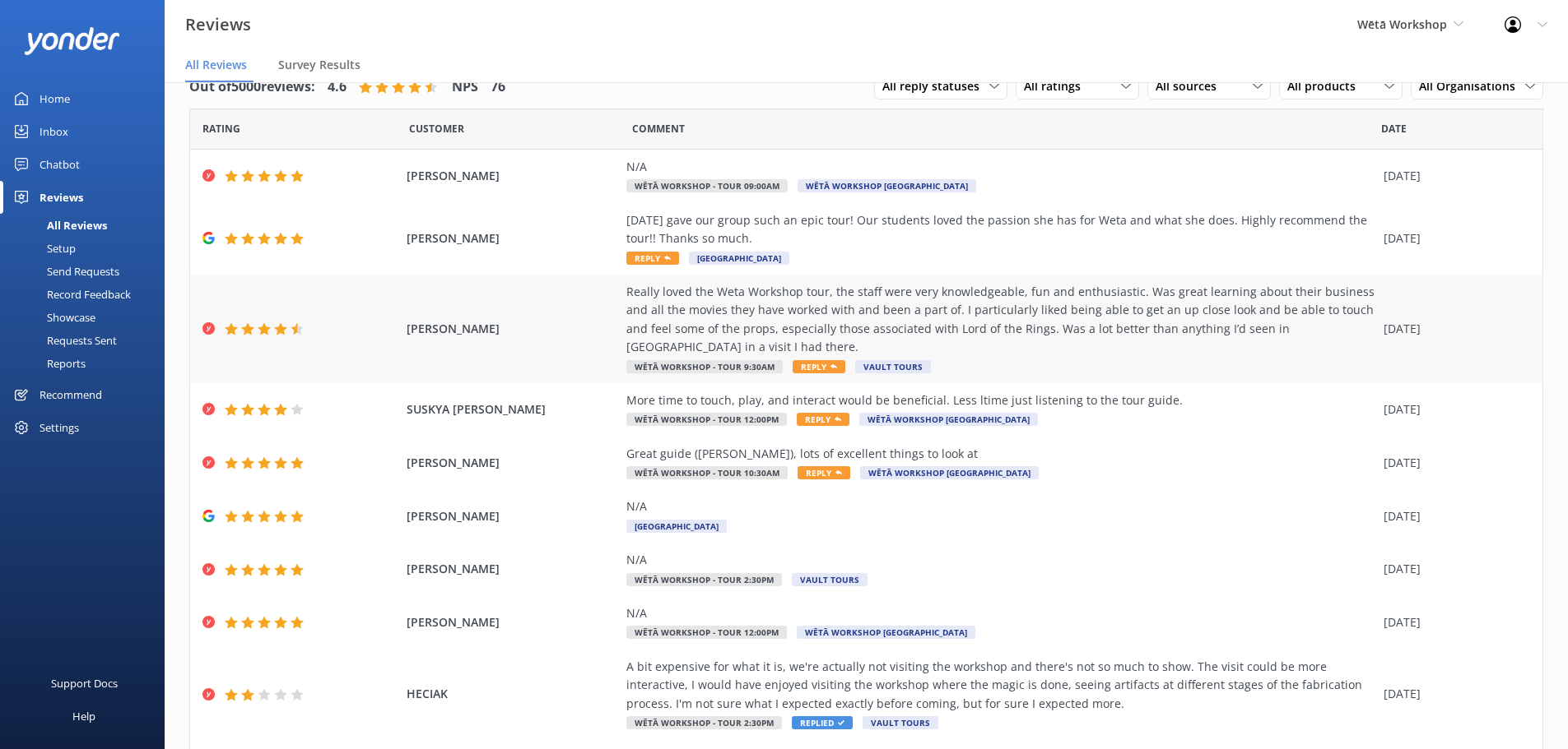
click at [1006, 330] on div "Really loved the Weta Workshop tour, the staff were very knowledgeable, fun and…" at bounding box center [1001, 320] width 749 height 74
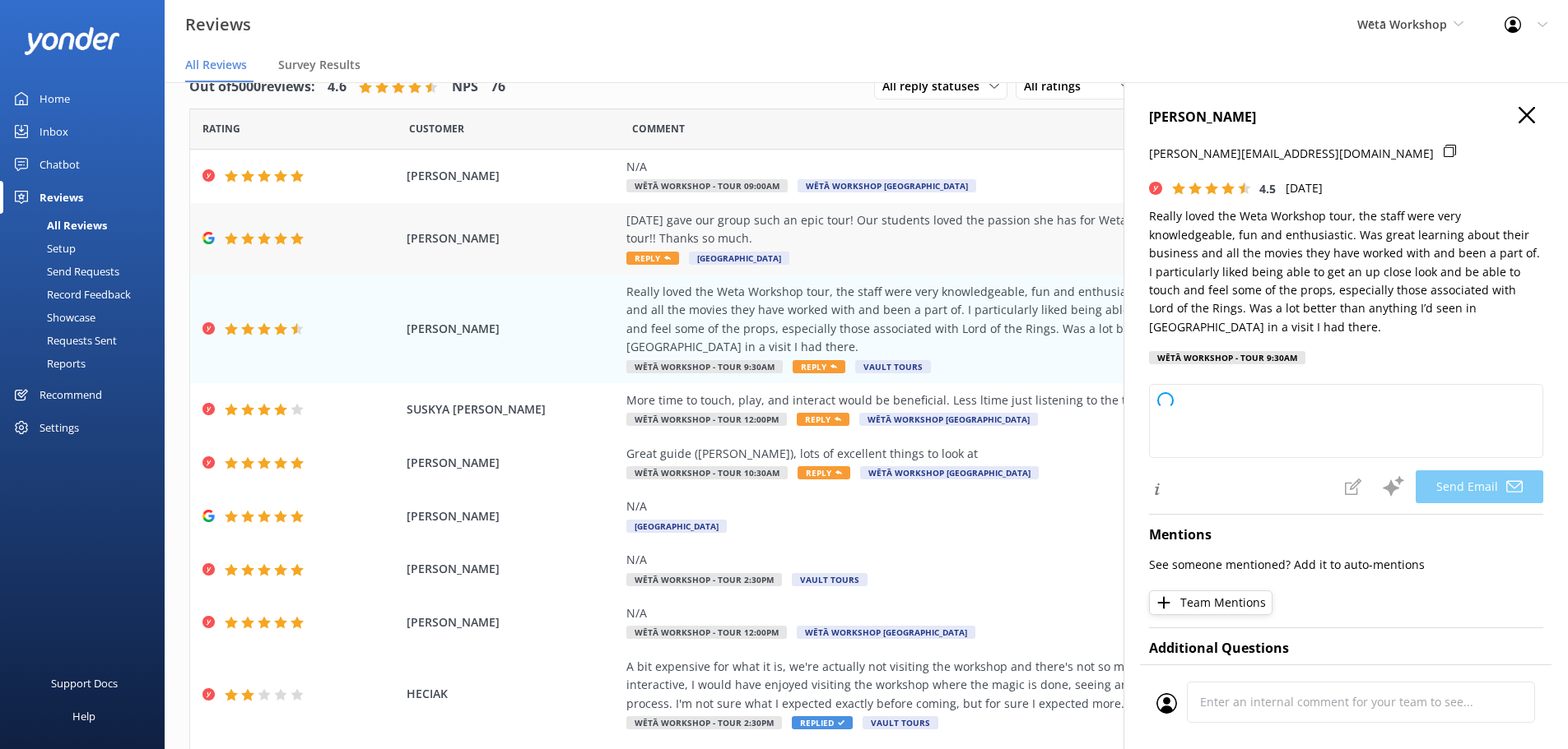
click at [909, 222] on div "[DATE] gave our group such an epic tour! Our students loved the passion she has…" at bounding box center [1001, 230] width 749 height 37
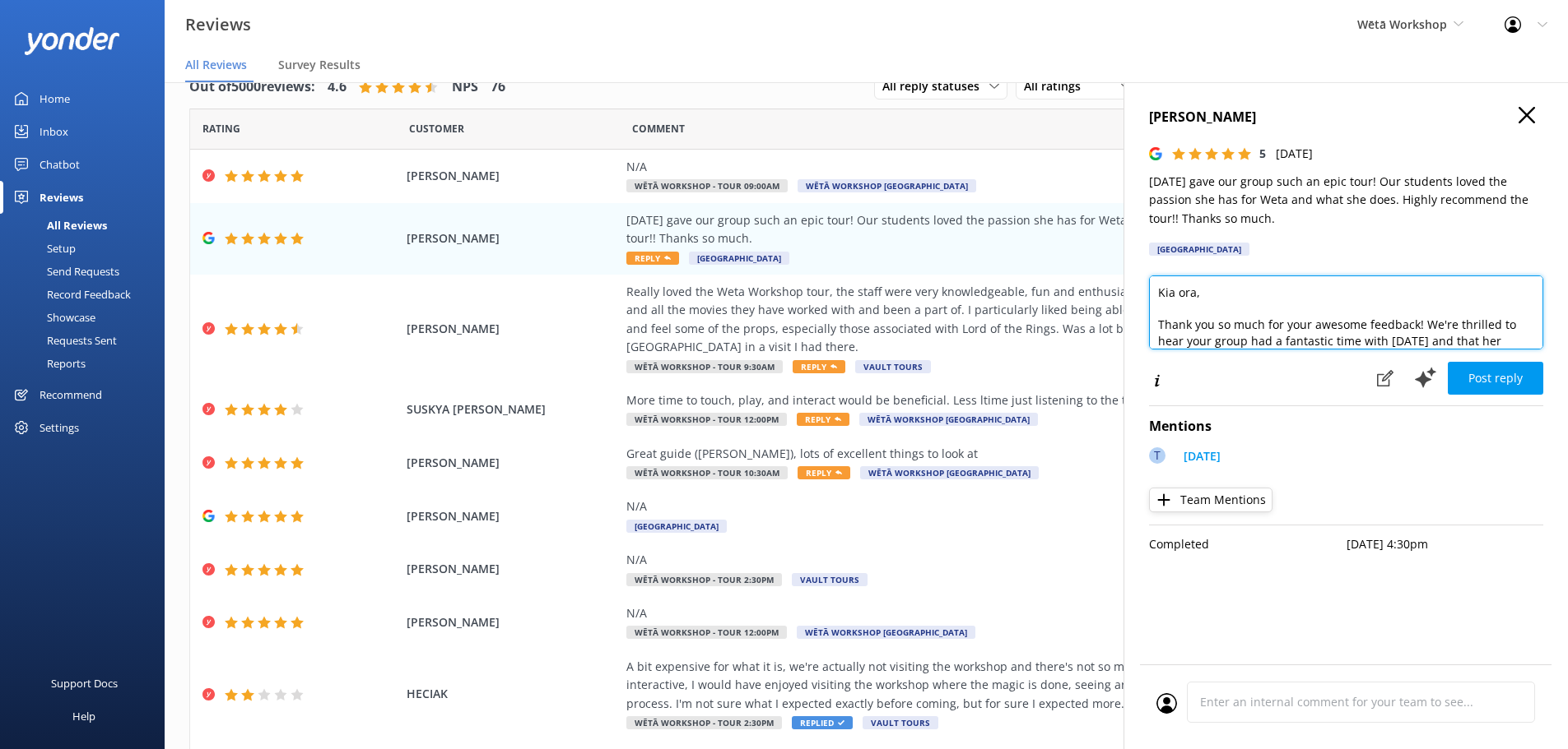
click at [1252, 306] on textarea "Kia ora, Thank you so much for your awesome feedback! We're thrilled to hear yo…" at bounding box center [1346, 313] width 395 height 74
click at [1189, 291] on textarea "Kia ora, Thank you so much for your awesome feedback! We're thrilled to hear yo…" at bounding box center [1346, 313] width 395 height 74
click at [1193, 291] on textarea "Kia ora, Thank you so much for your awesome feedback! We're thrilled to hear yo…" at bounding box center [1346, 313] width 395 height 74
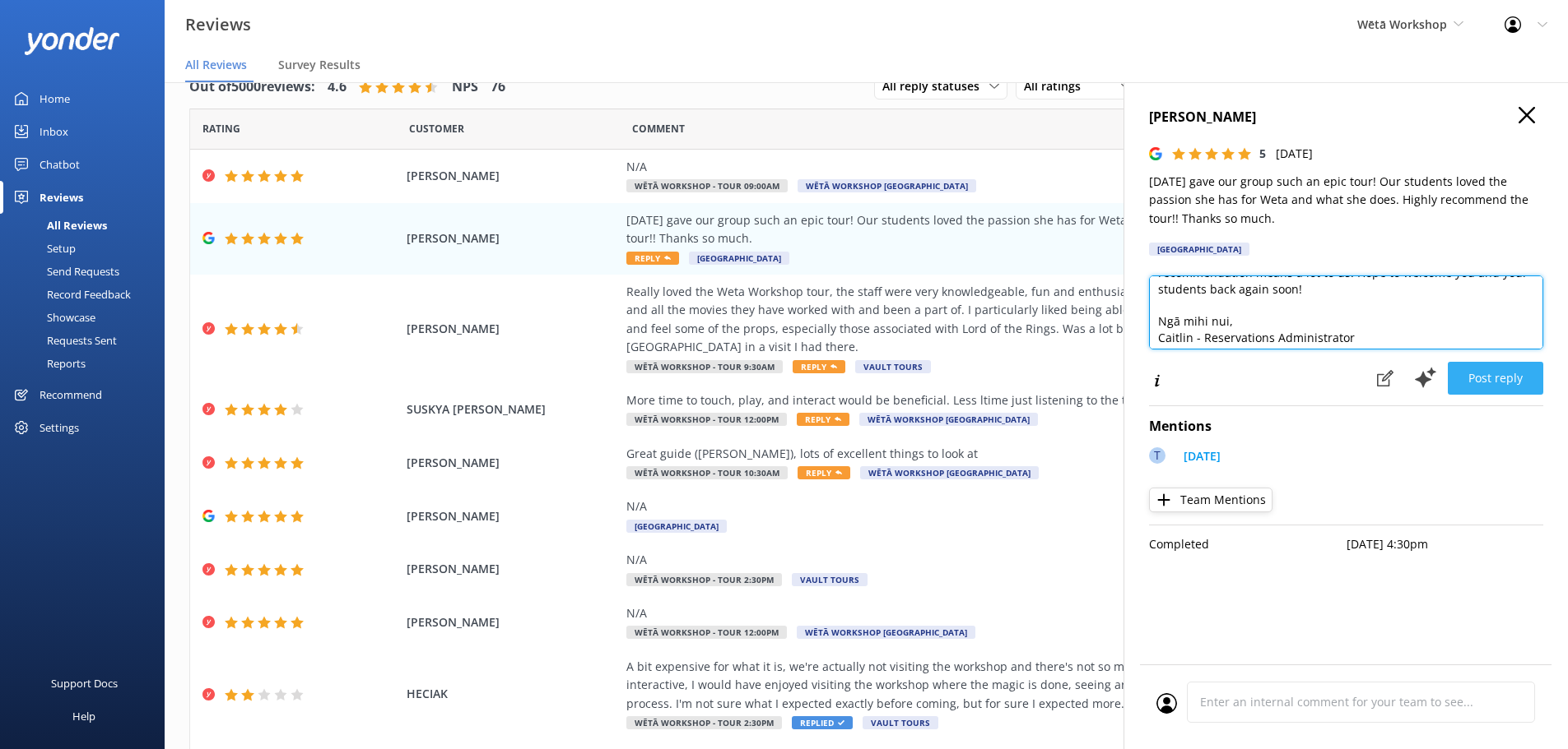
scroll to position [105, 0]
type textarea "Kia ora [PERSON_NAME], Thank you so much for your awesome feedback! We're thril…"
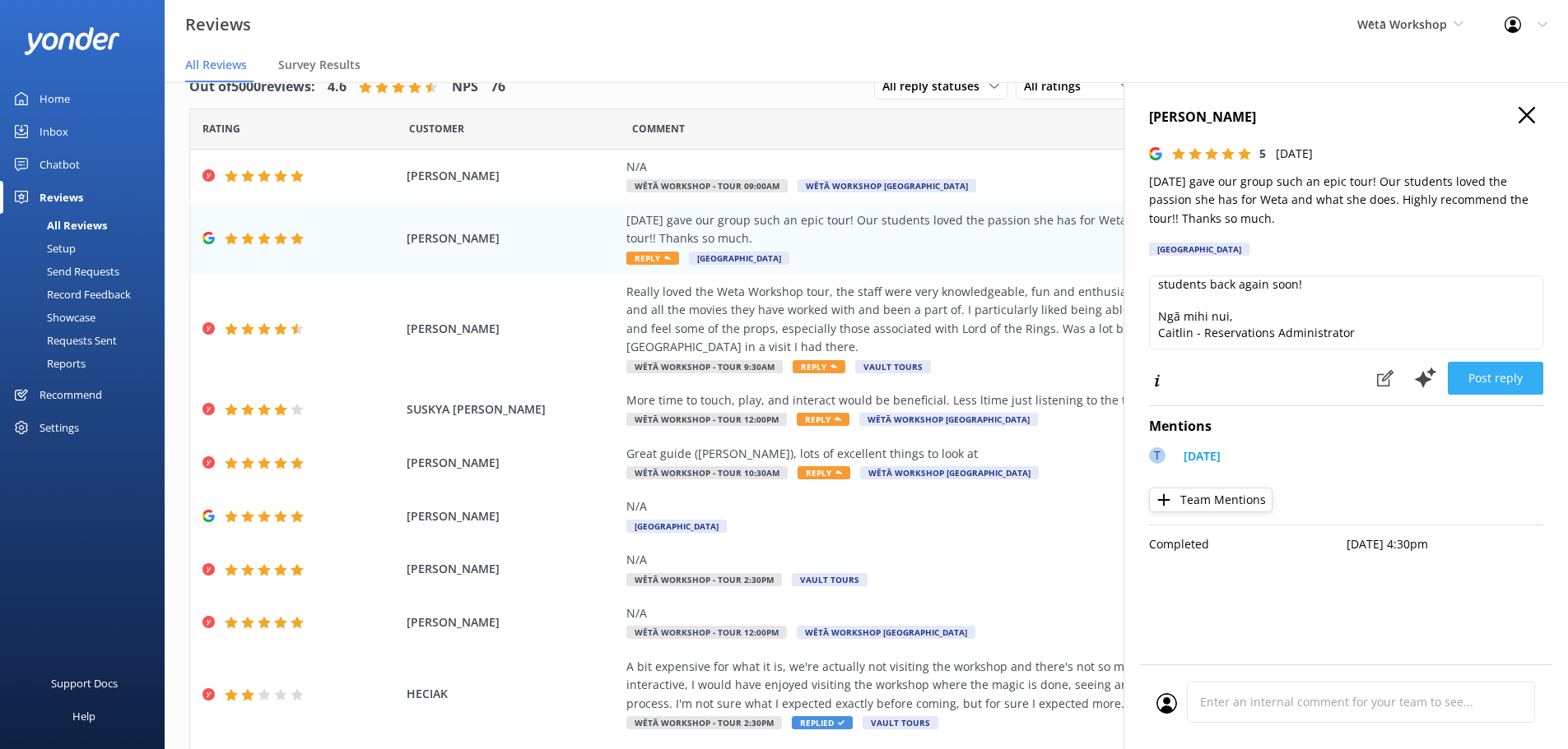
click at [1490, 379] on button "Post reply" at bounding box center [1495, 377] width 95 height 33
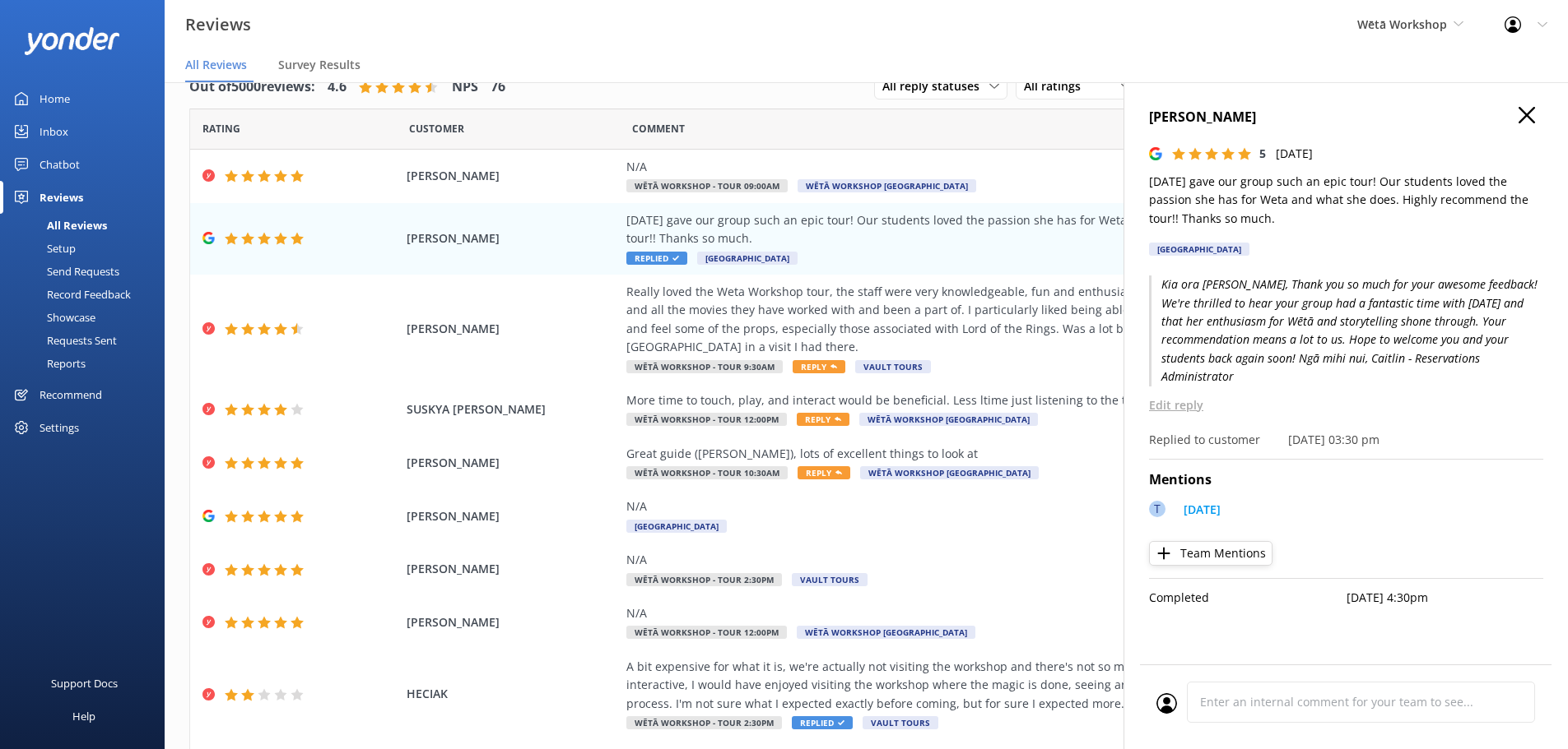
click at [1520, 116] on icon at bounding box center [1527, 115] width 17 height 17
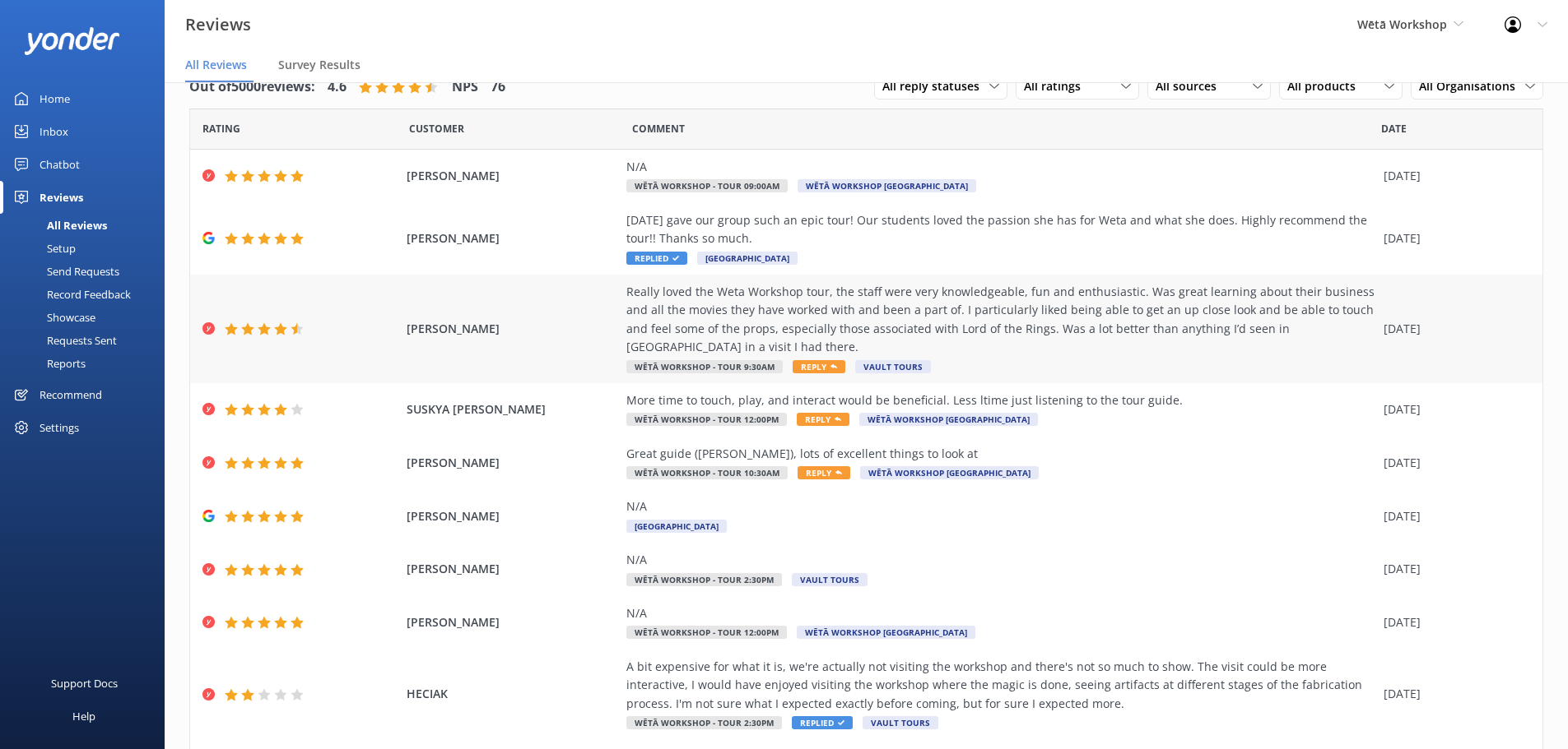
click at [918, 323] on div "Really loved the Weta Workshop tour, the staff were very knowledgeable, fun and…" at bounding box center [1001, 320] width 749 height 74
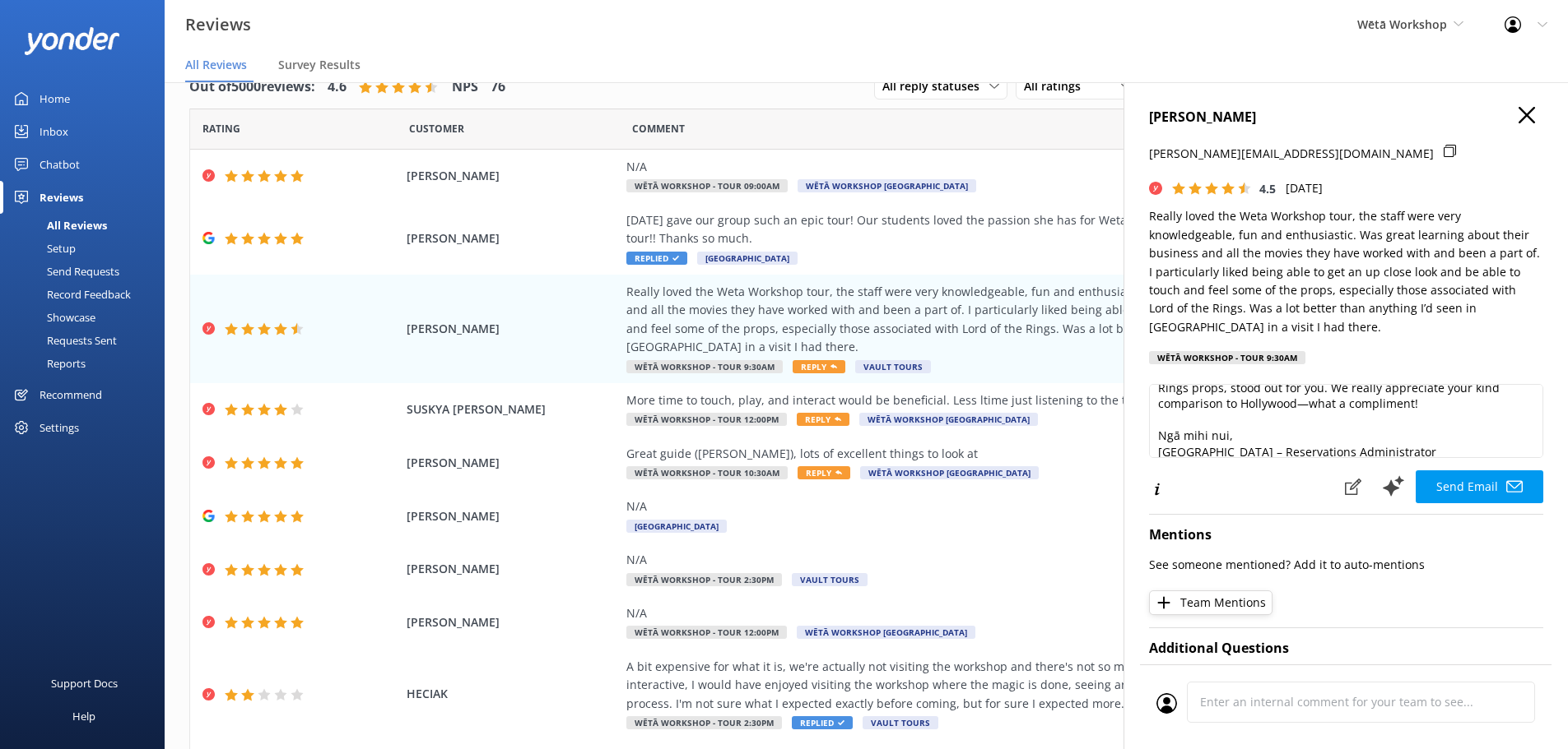
scroll to position [121, 0]
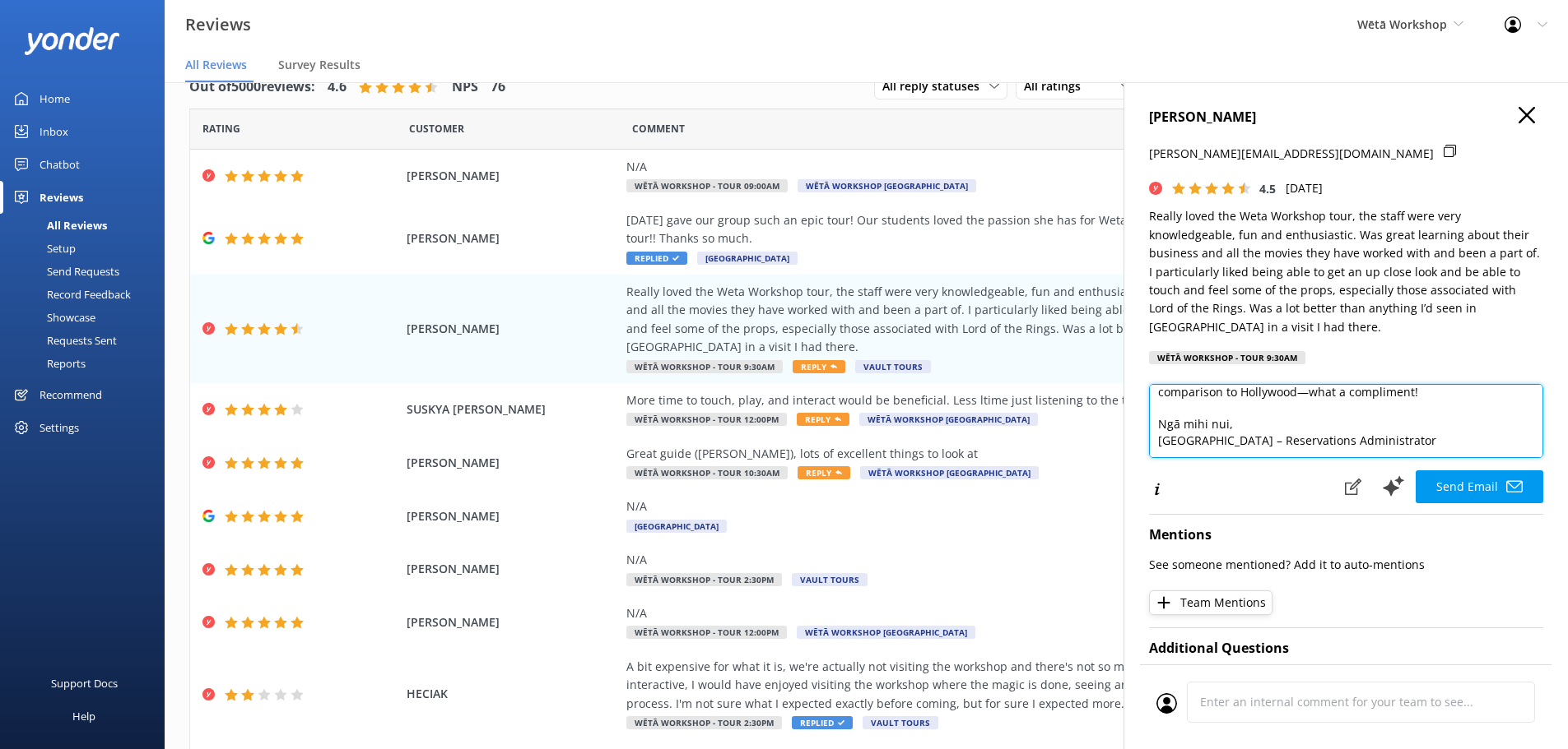
click at [1334, 394] on textarea "Kia ora [PERSON_NAME], Thank you so much for sharing your experience with us! W…" at bounding box center [1346, 421] width 395 height 74
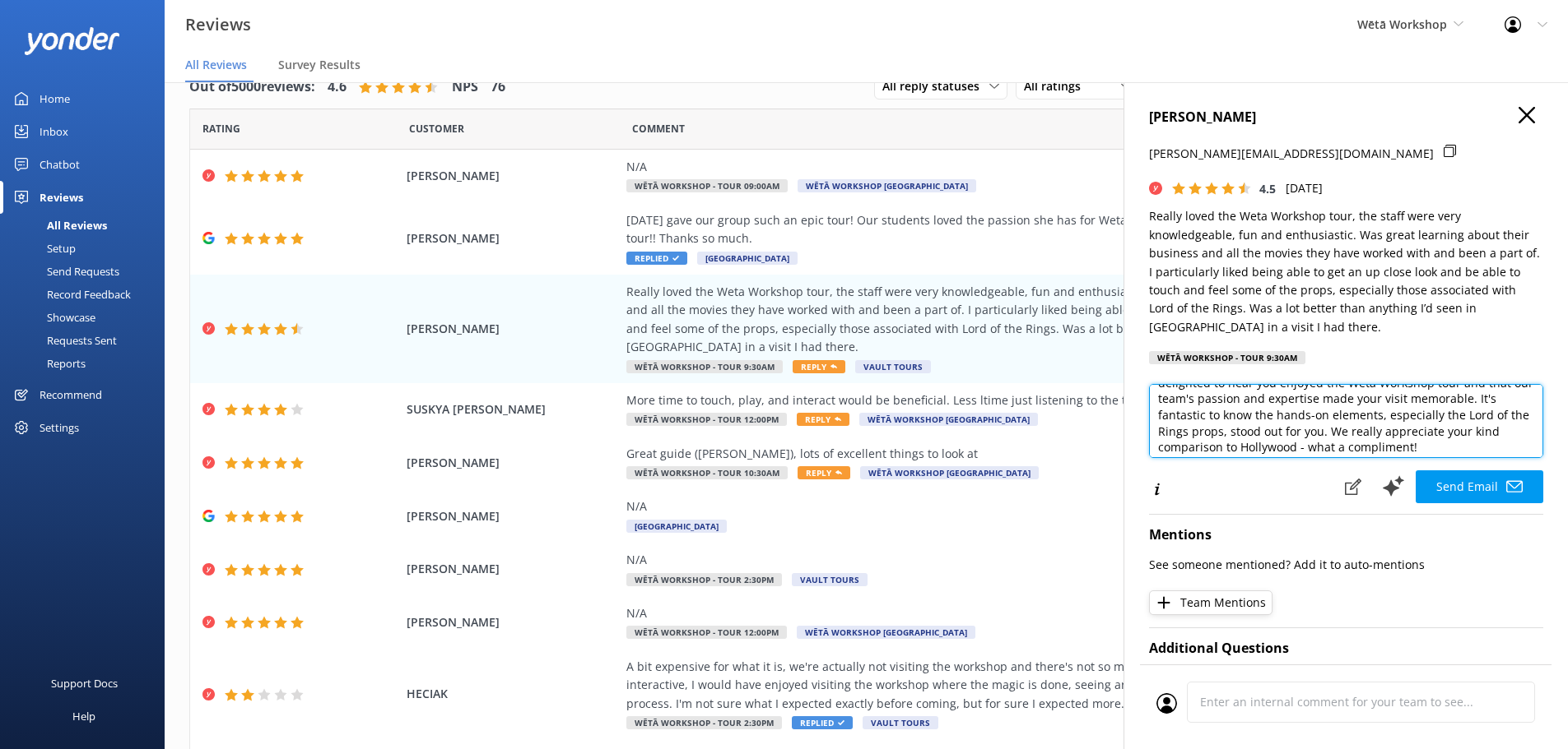
scroll to position [0, 0]
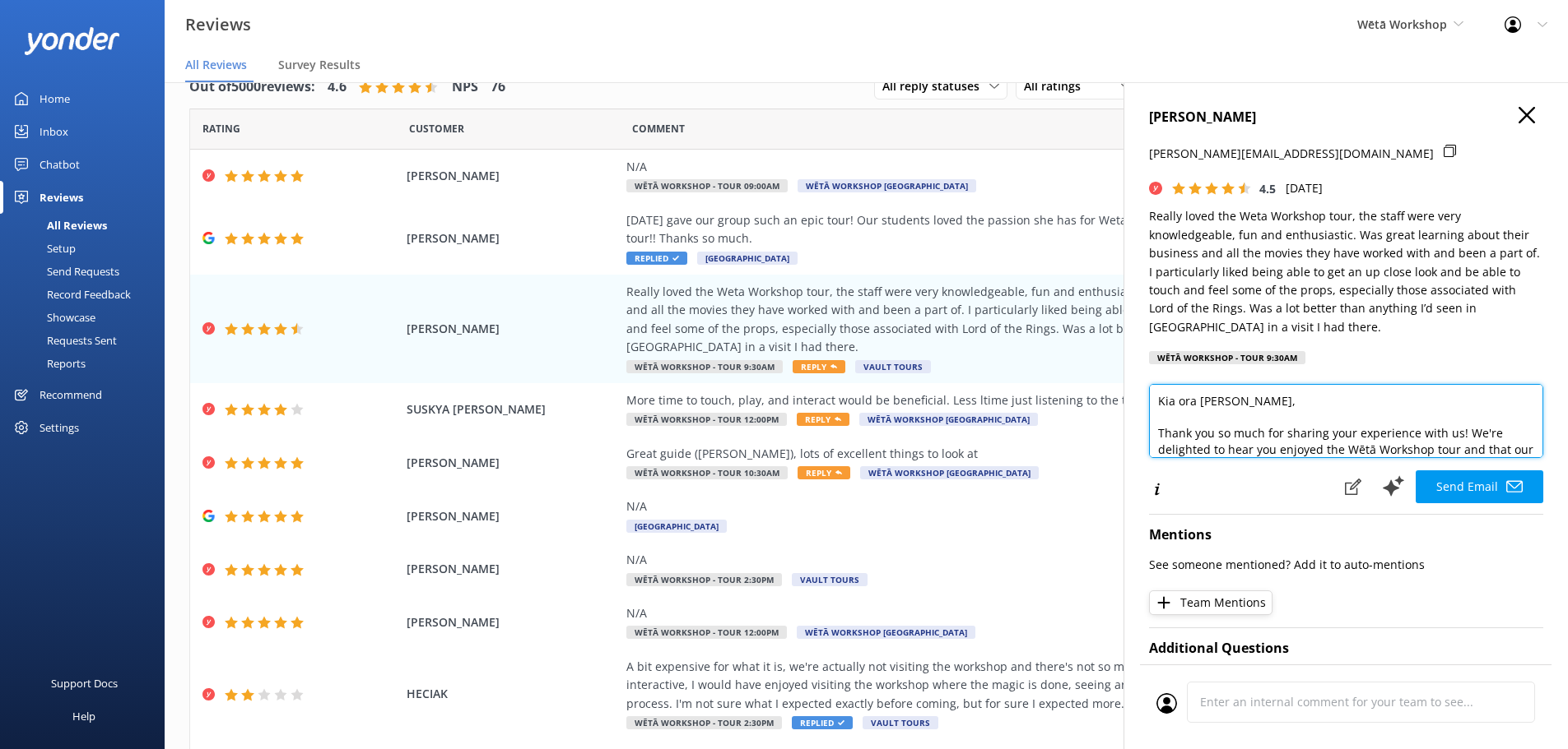
type textarea "Kia ora [PERSON_NAME], Thank you so much for sharing your experience with us! W…"
click at [1467, 486] on button "Send Email" at bounding box center [1479, 486] width 127 height 33
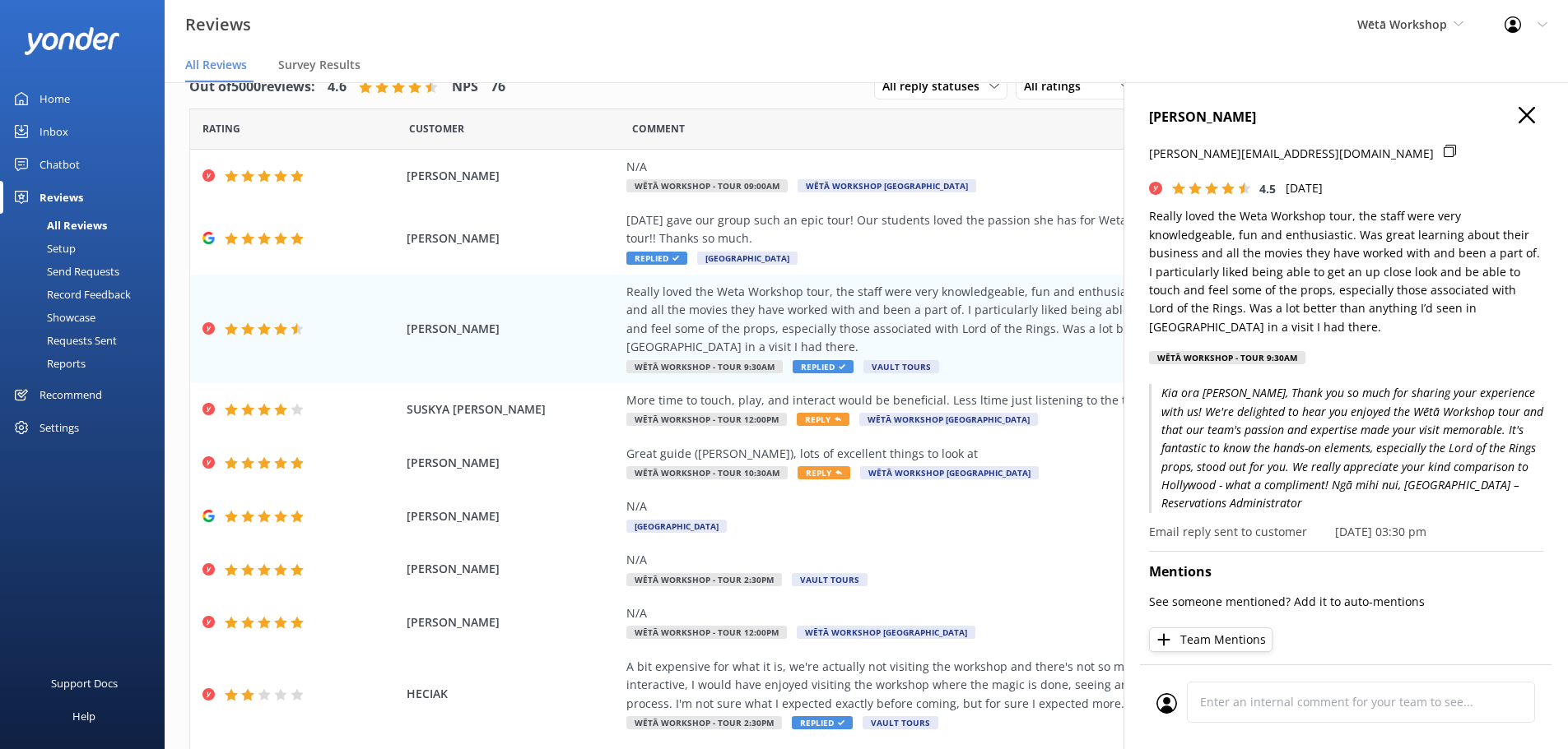
click at [1522, 110] on icon at bounding box center [1527, 115] width 17 height 17
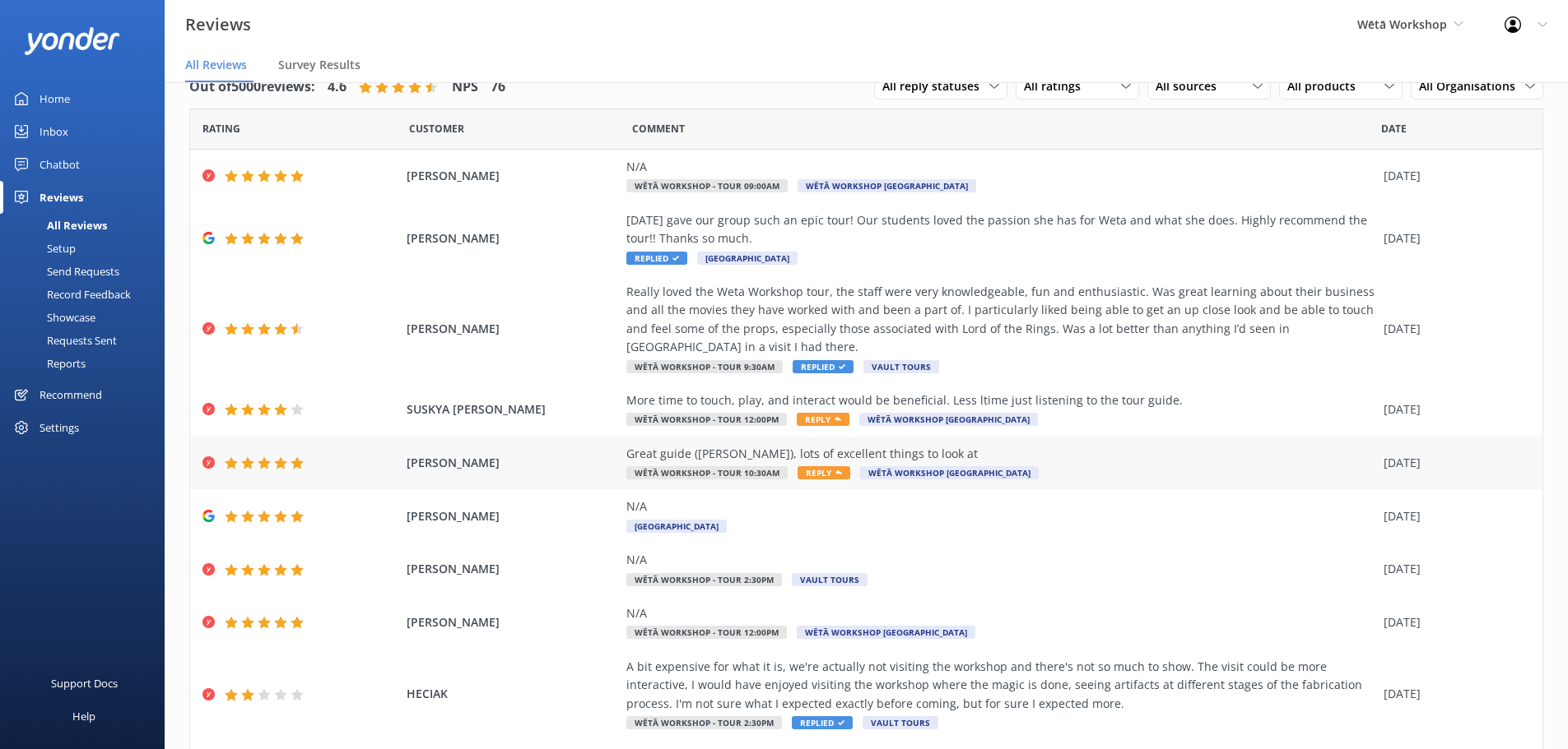
scroll to position [150, 0]
